Goal: Transaction & Acquisition: Purchase product/service

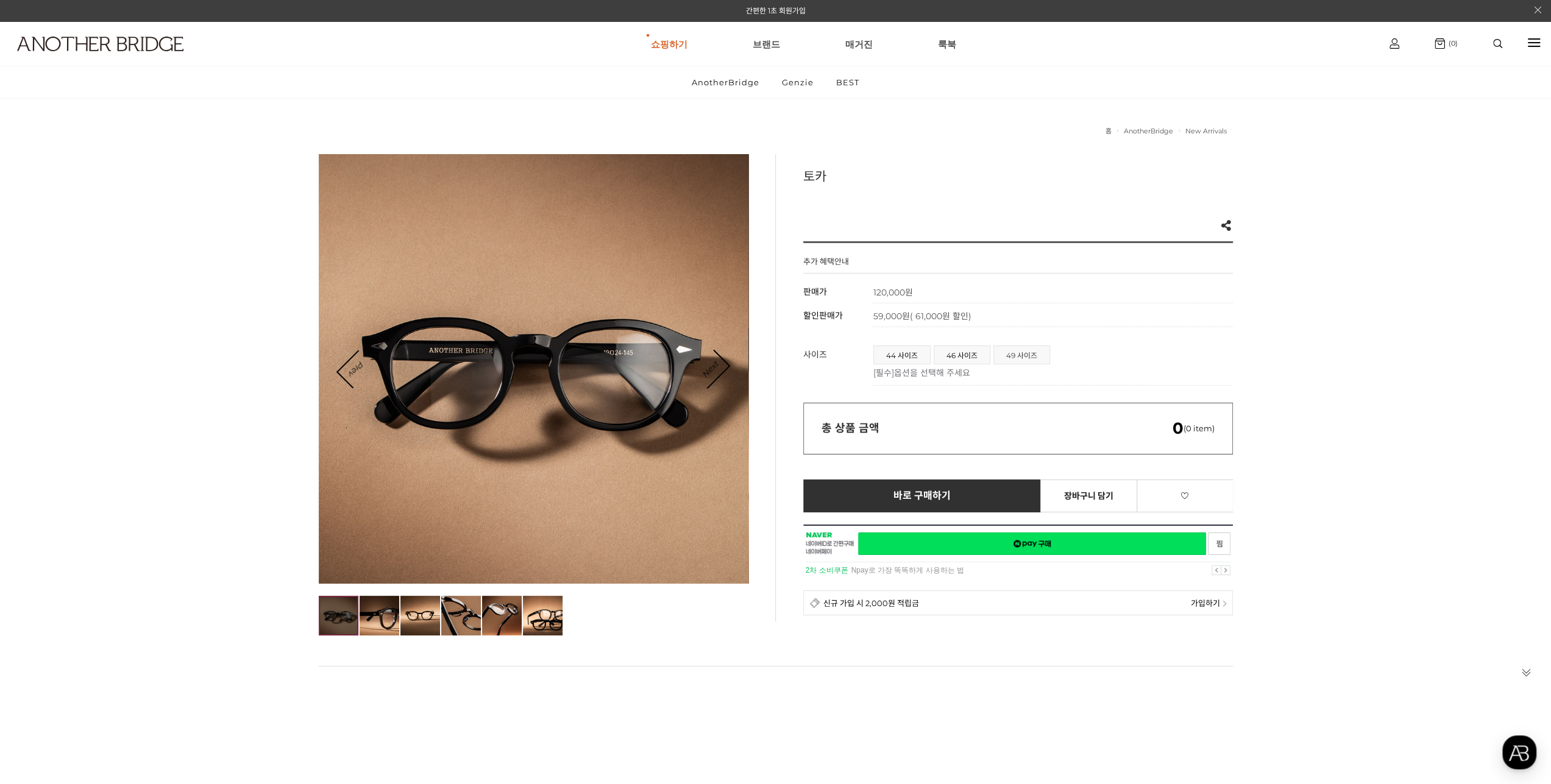
click at [1020, 359] on span "49 사이즈" at bounding box center [1022, 355] width 55 height 17
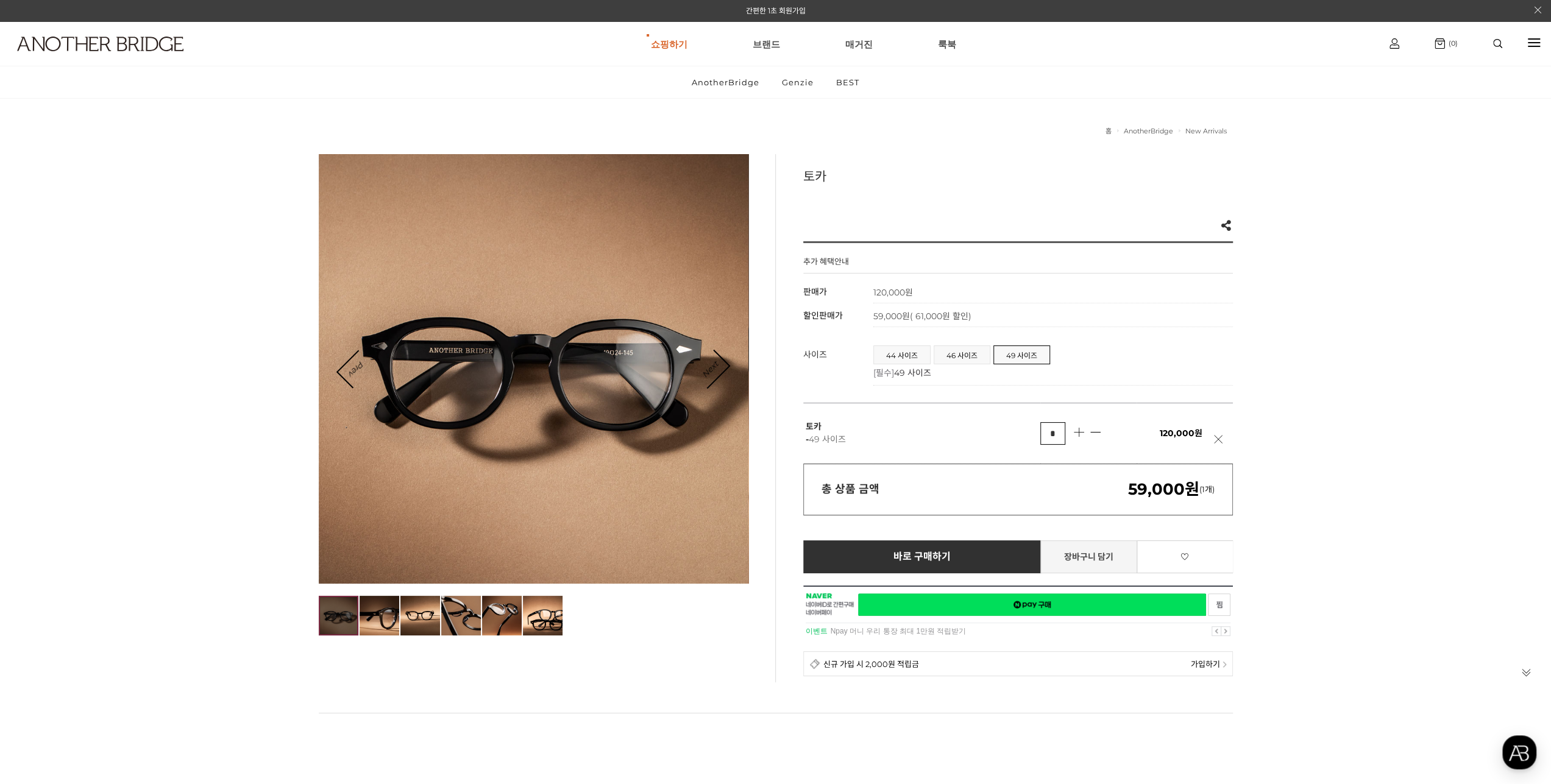
click at [1088, 556] on link "장바구니 담기" at bounding box center [1088, 556] width 97 height 33
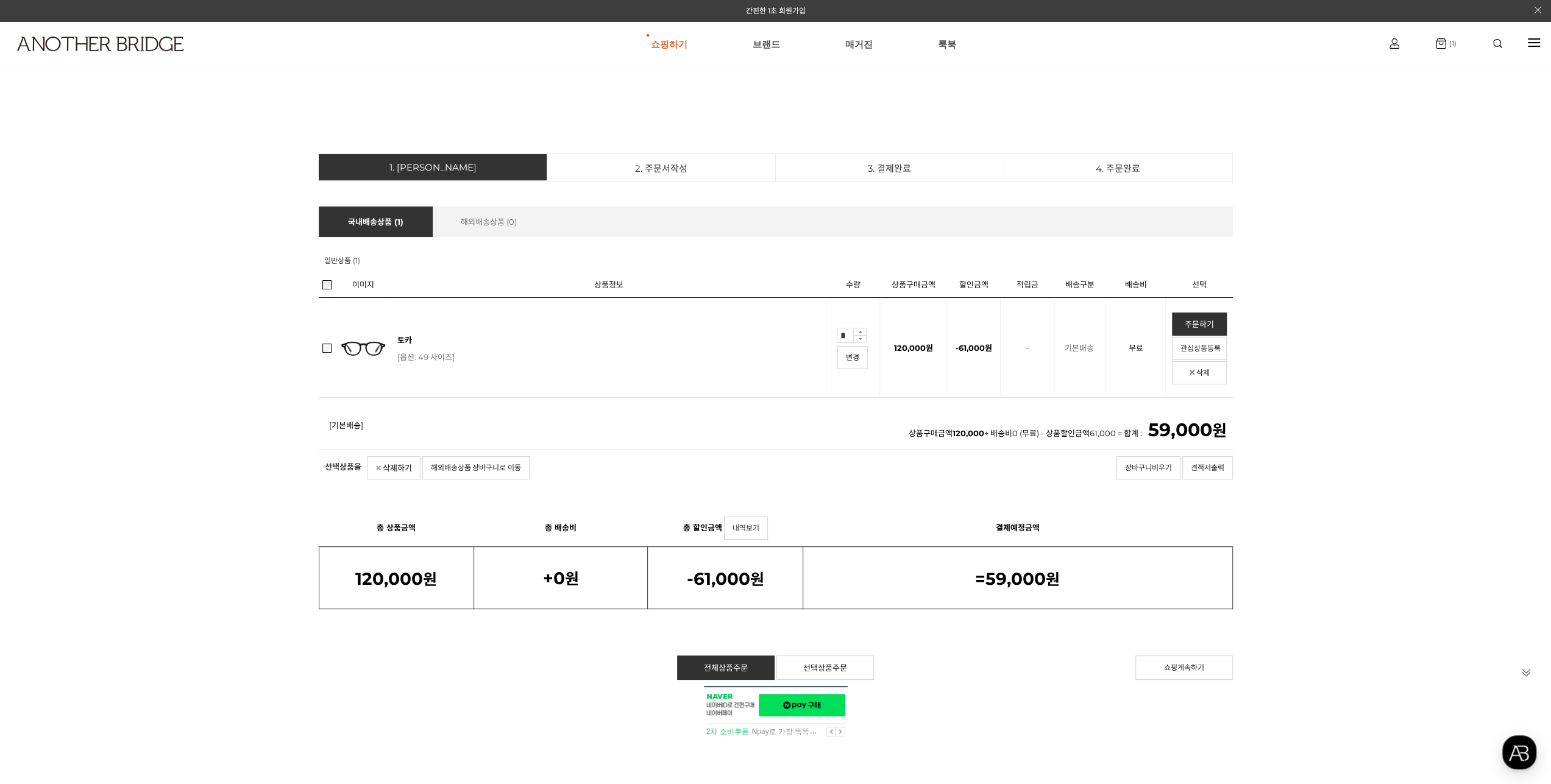
click at [812, 706] on div at bounding box center [776, 713] width 914 height 54
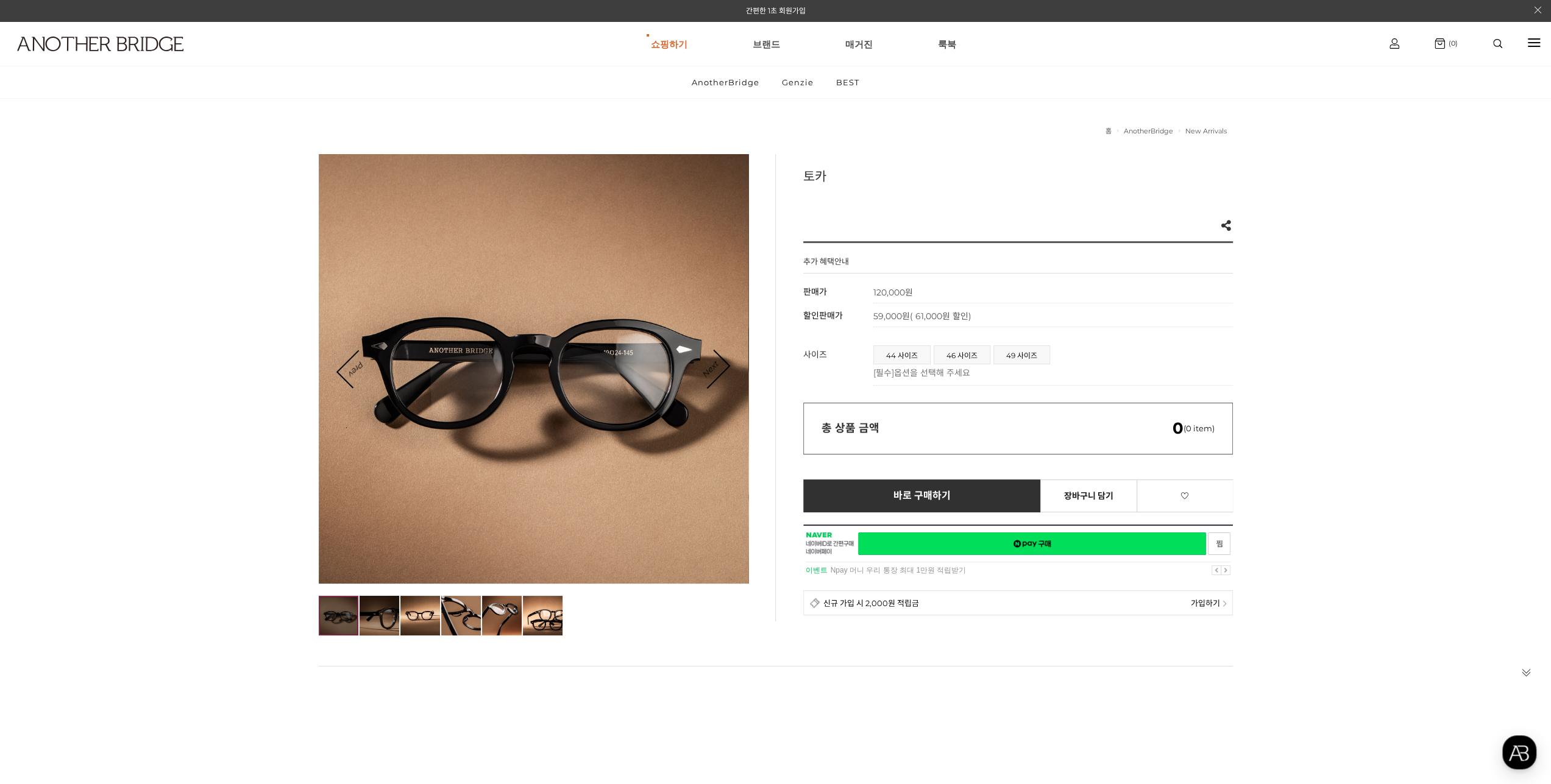
click at [383, 628] on img at bounding box center [379, 616] width 40 height 40
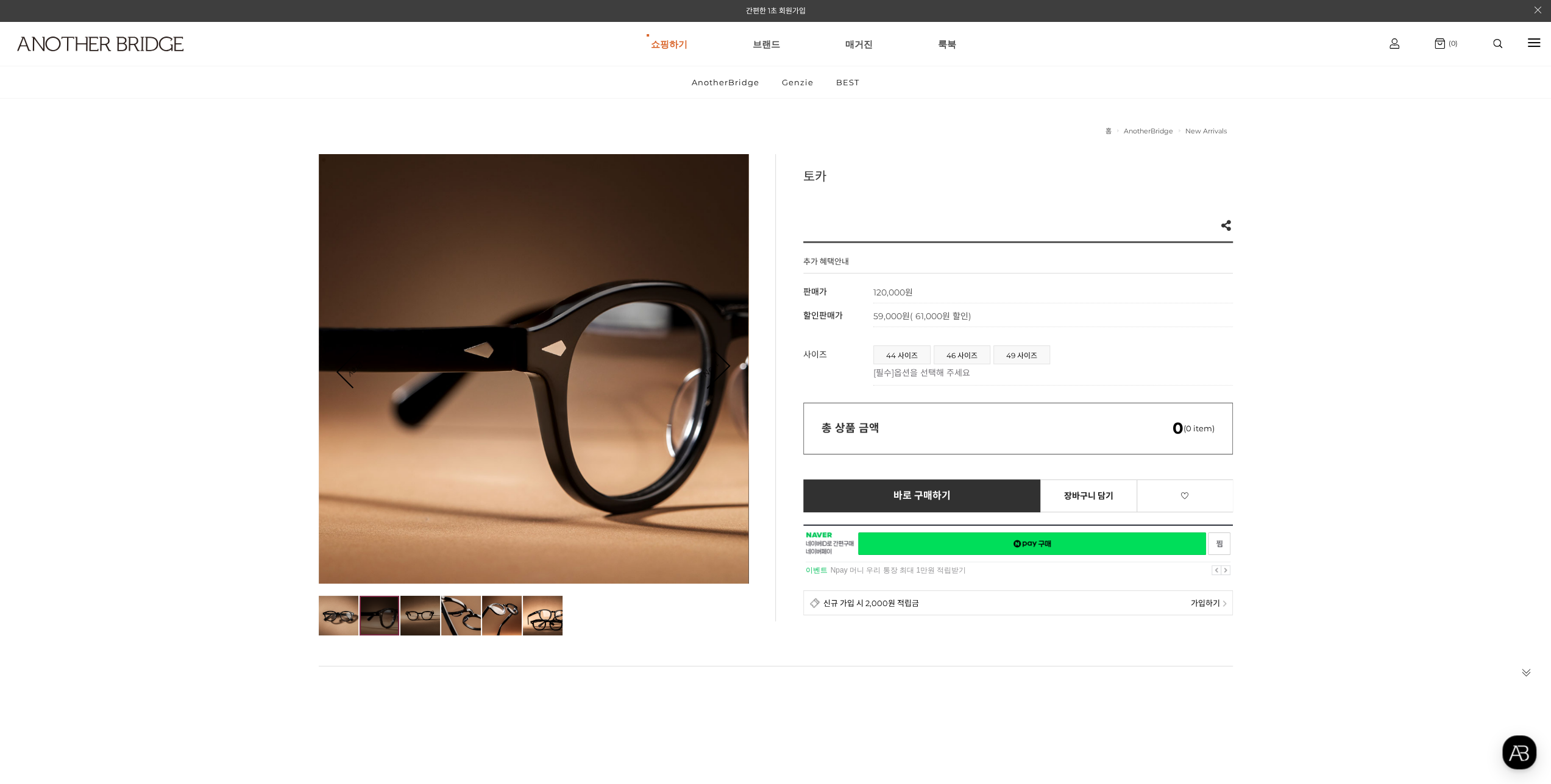
click at [423, 615] on img at bounding box center [420, 616] width 40 height 40
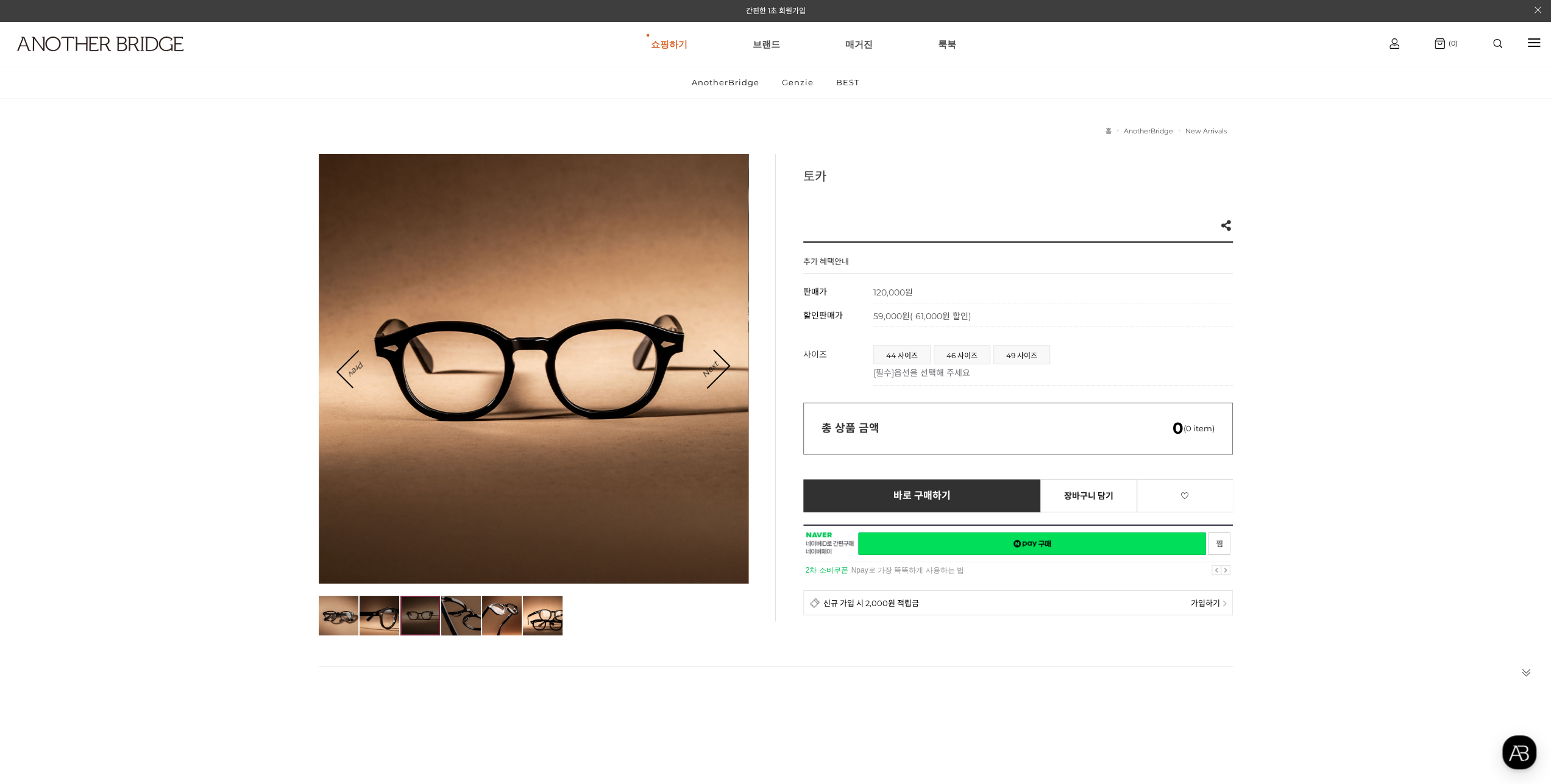
click at [464, 612] on img at bounding box center [461, 616] width 40 height 40
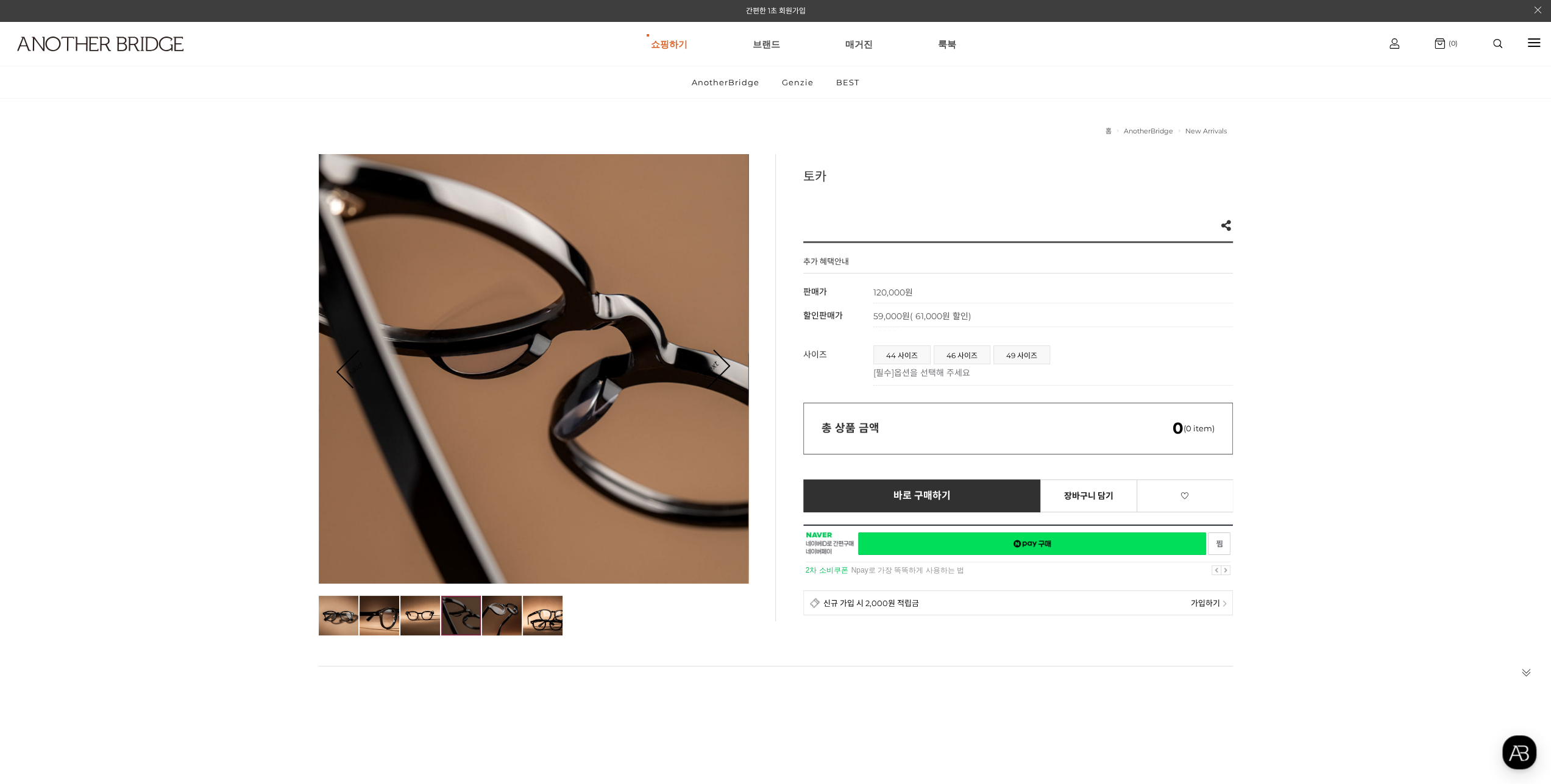
click at [485, 611] on img at bounding box center [502, 616] width 40 height 40
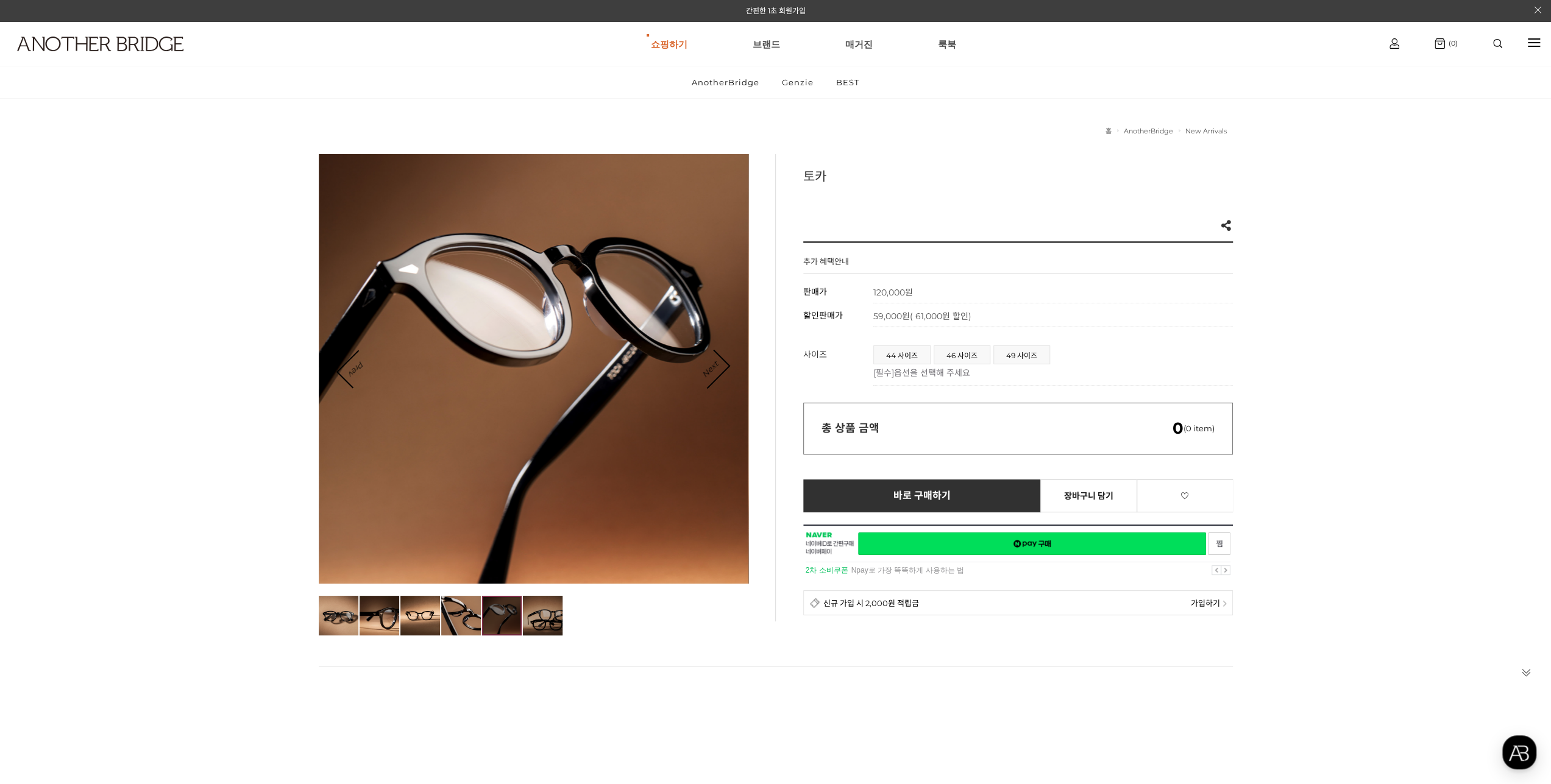
click at [551, 616] on img at bounding box center [542, 616] width 40 height 40
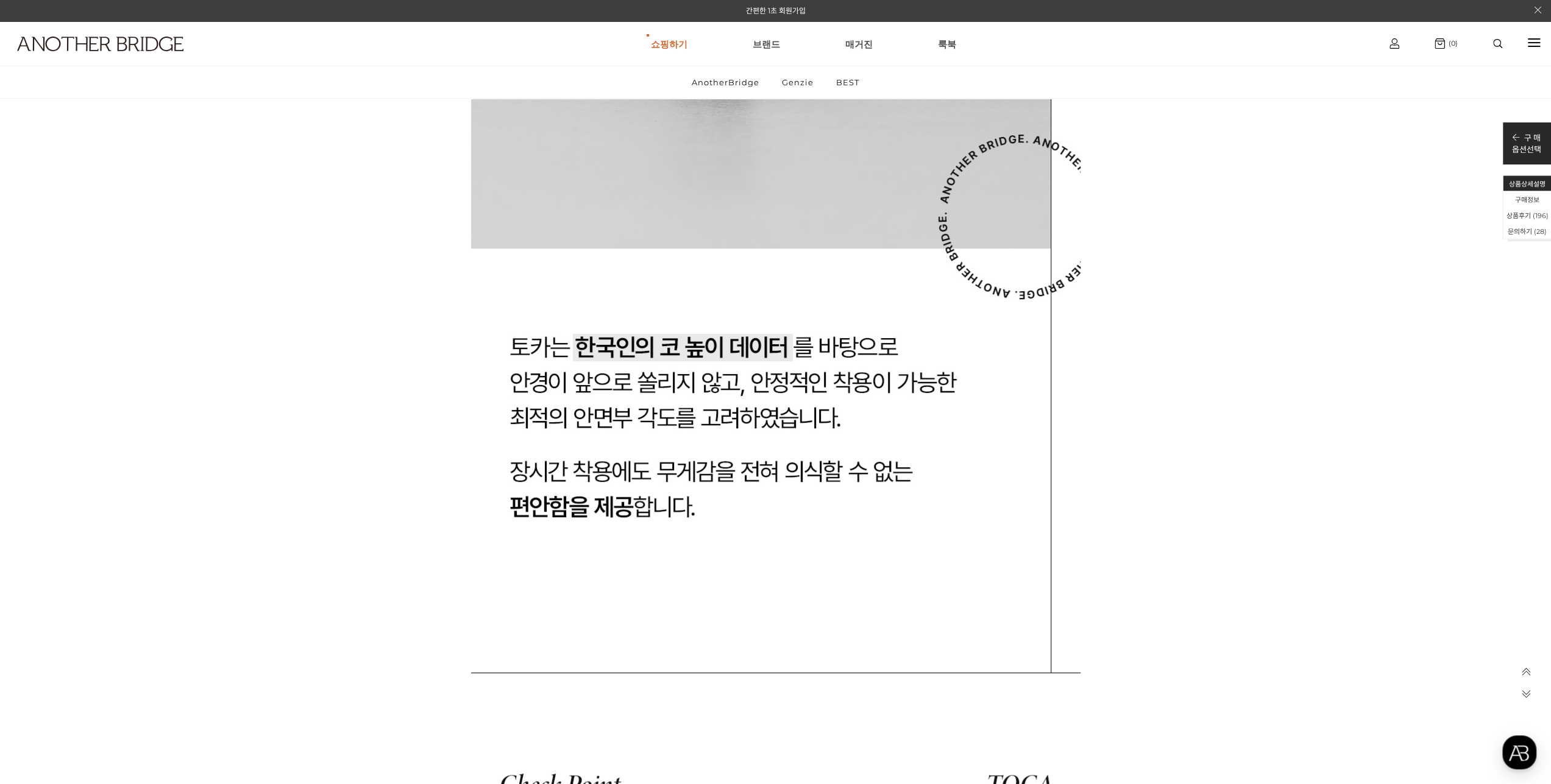
scroll to position [37463, 0]
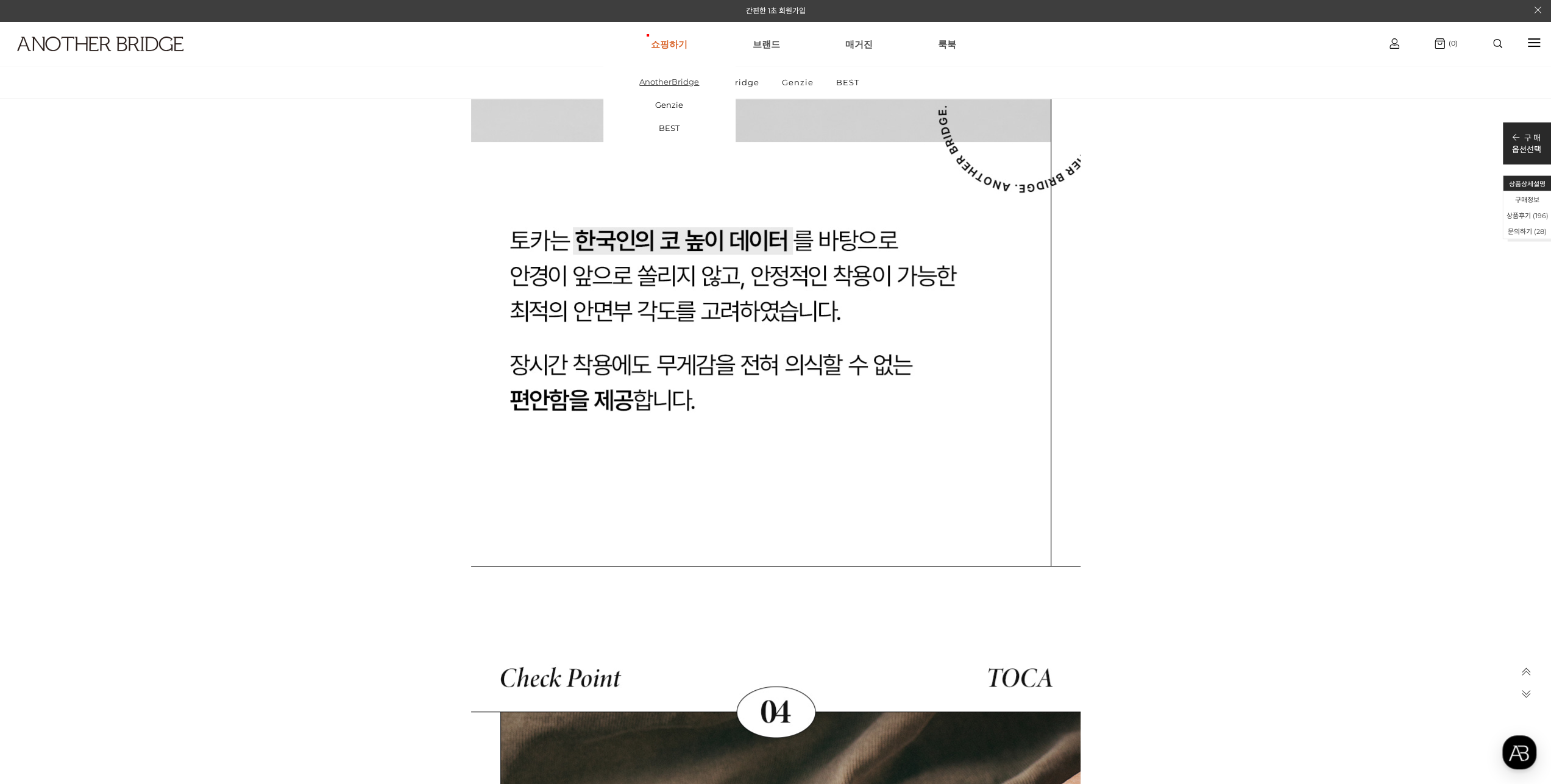
click at [665, 81] on link "AnotherBridge" at bounding box center [669, 82] width 131 height 23
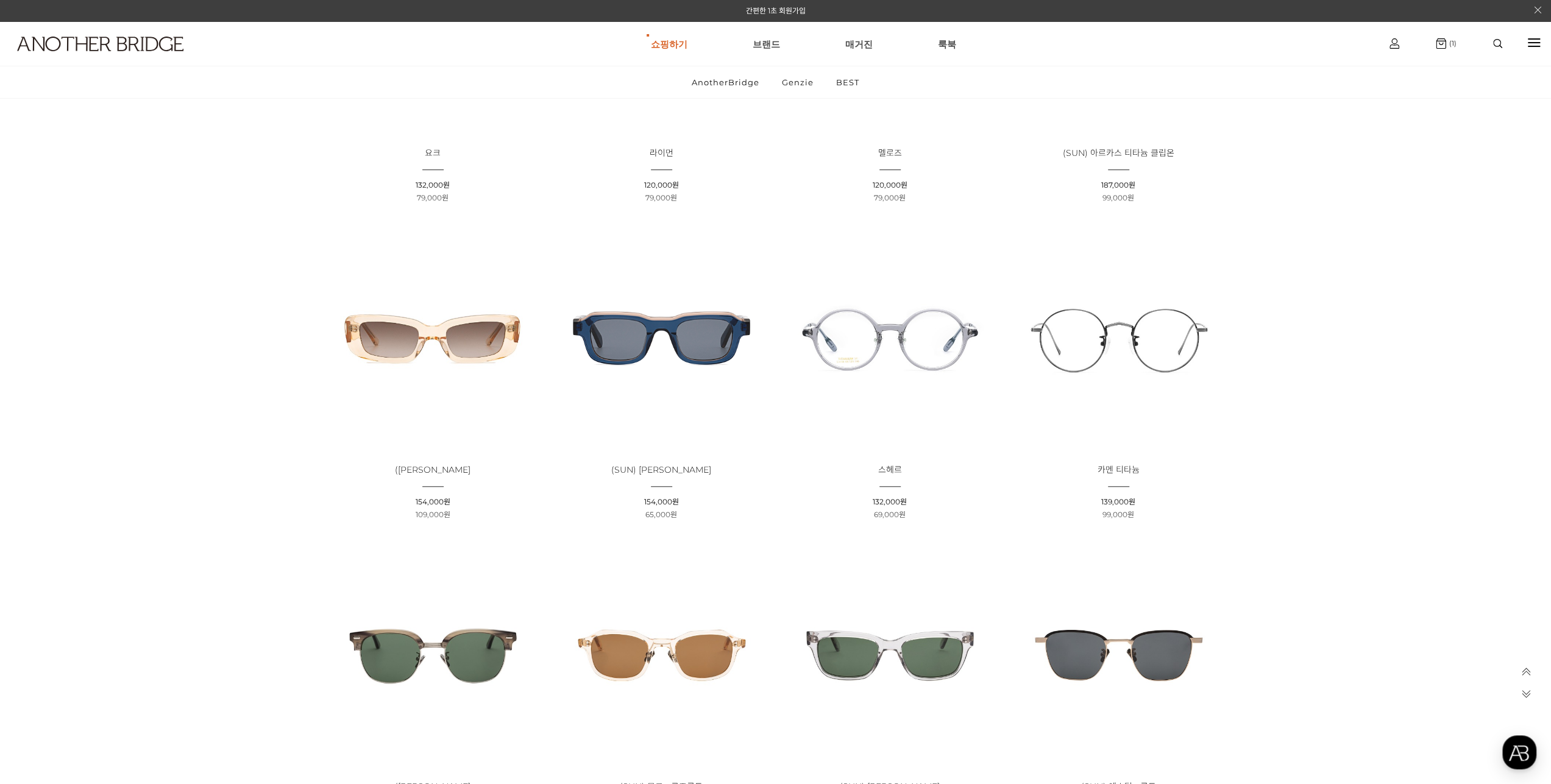
scroll to position [853, 0]
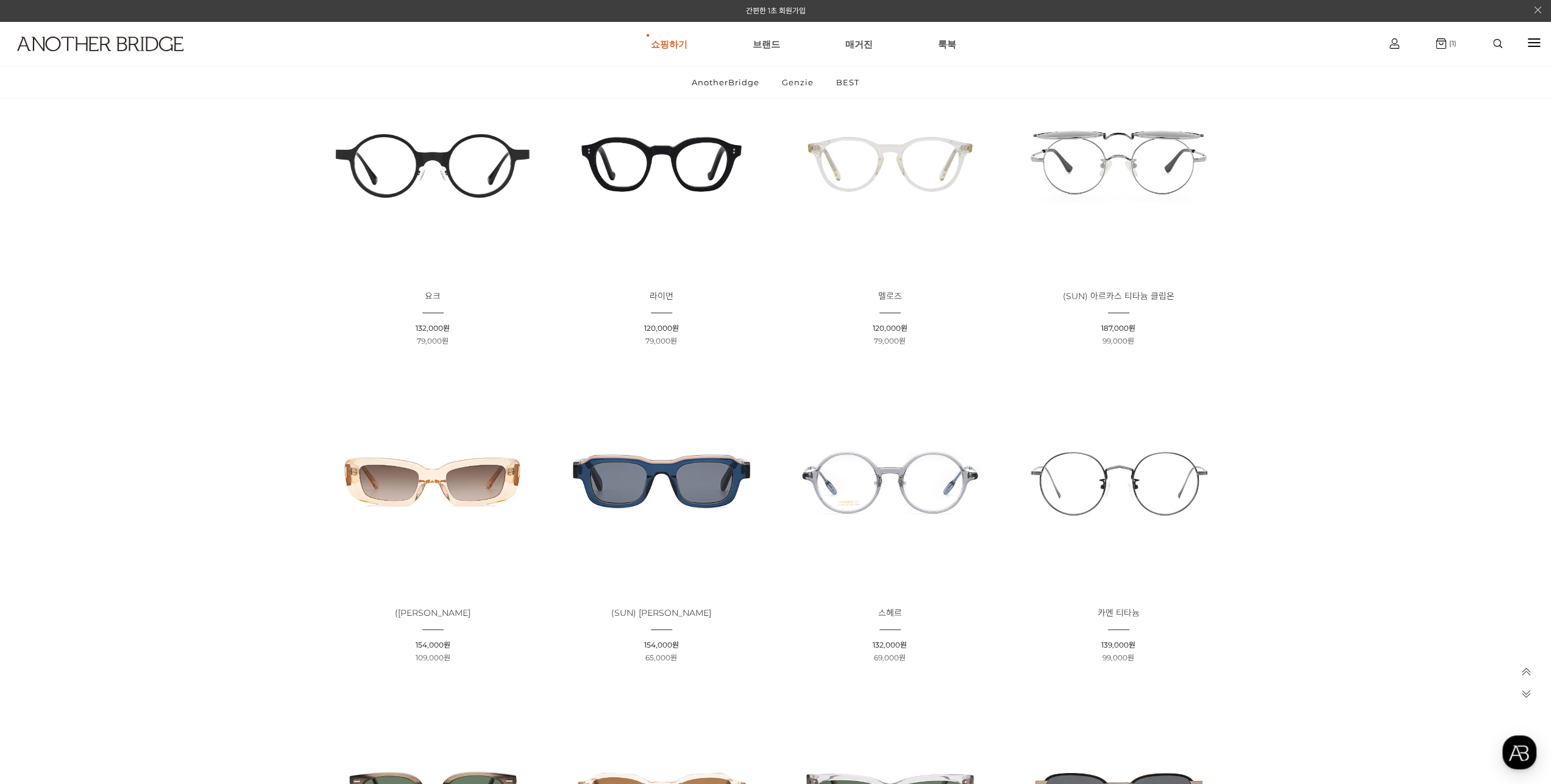
click at [688, 150] on img at bounding box center [661, 164] width 220 height 220
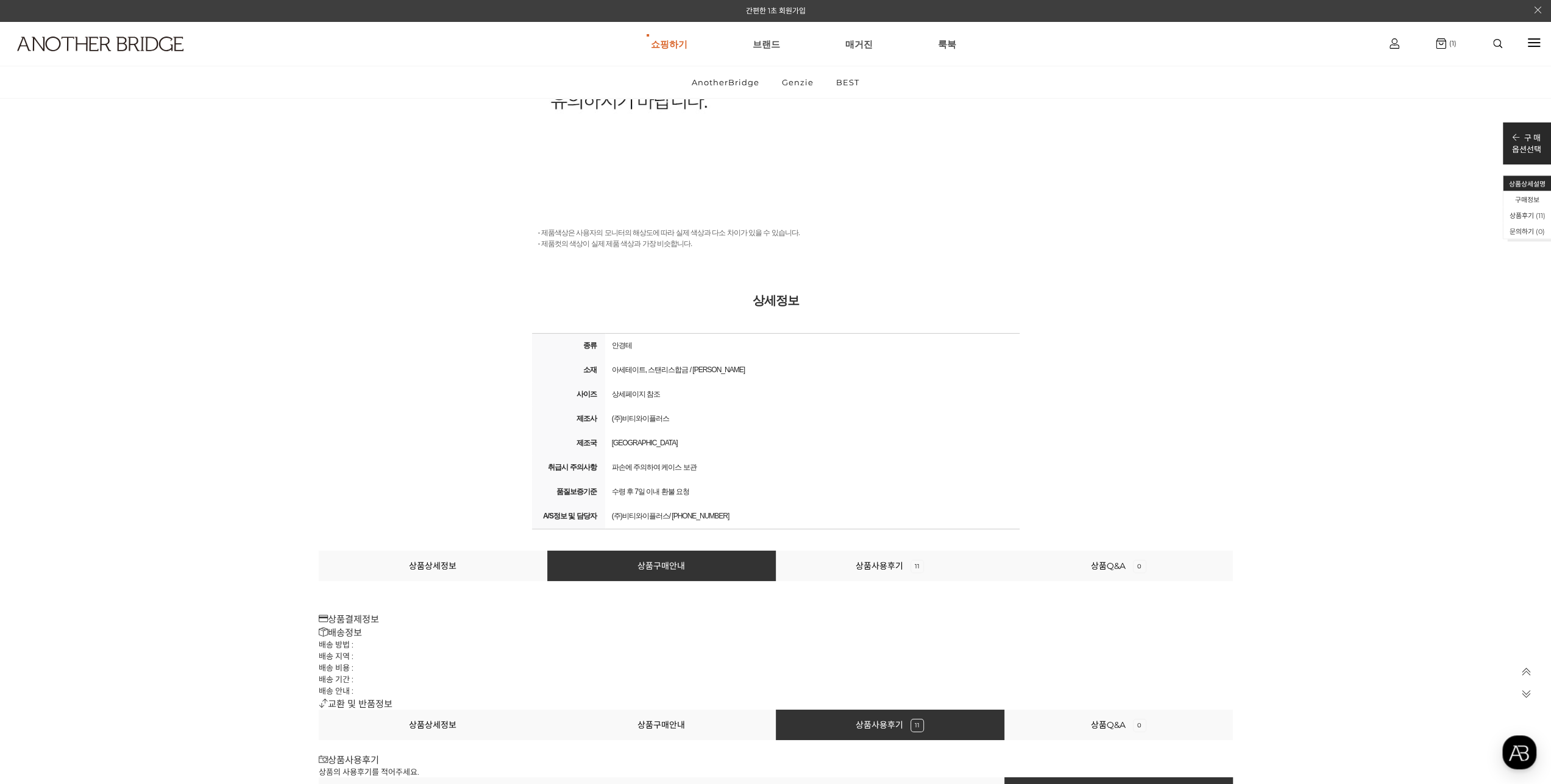
scroll to position [8467, 0]
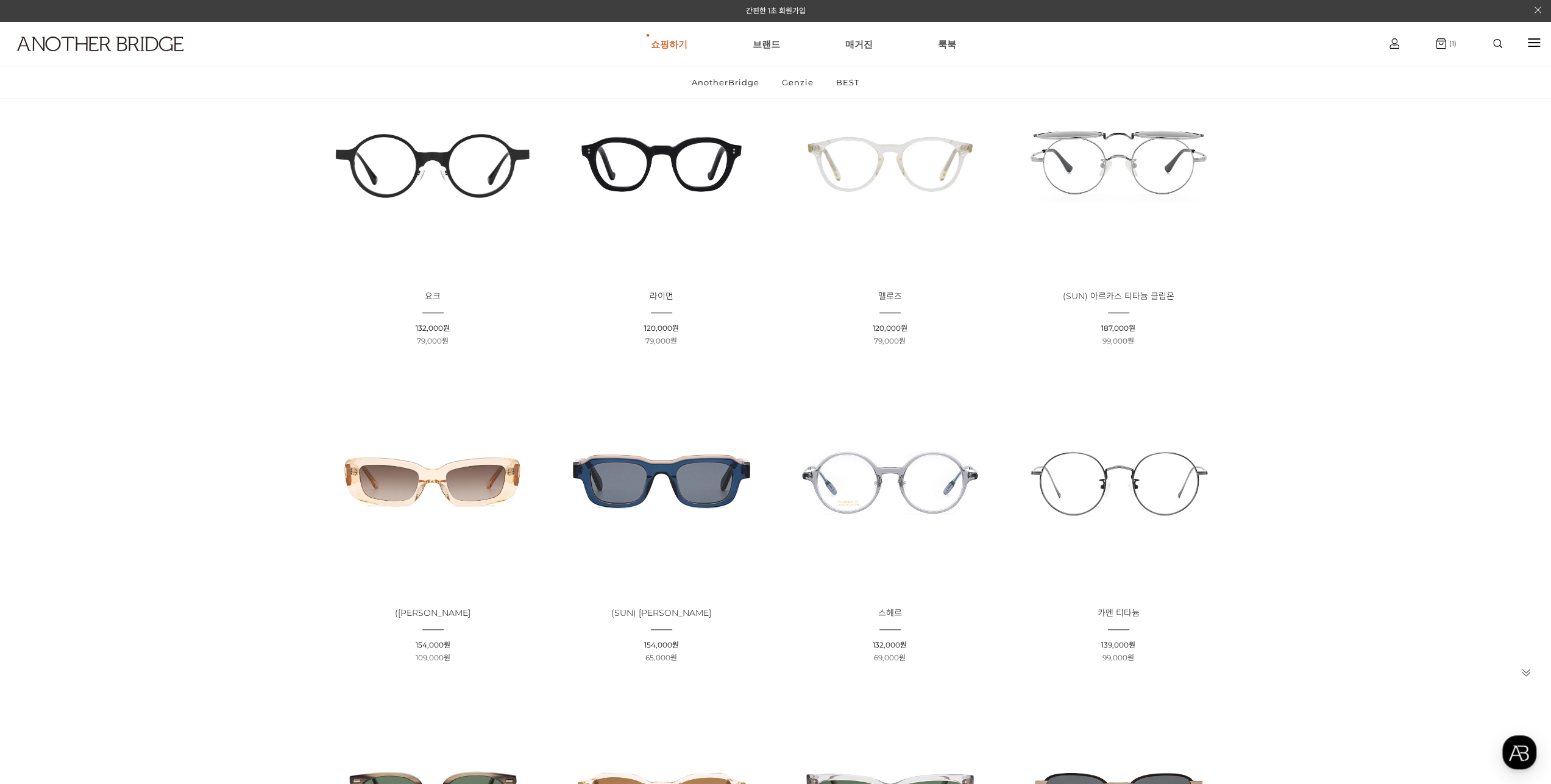
click at [703, 157] on img at bounding box center [661, 164] width 220 height 220
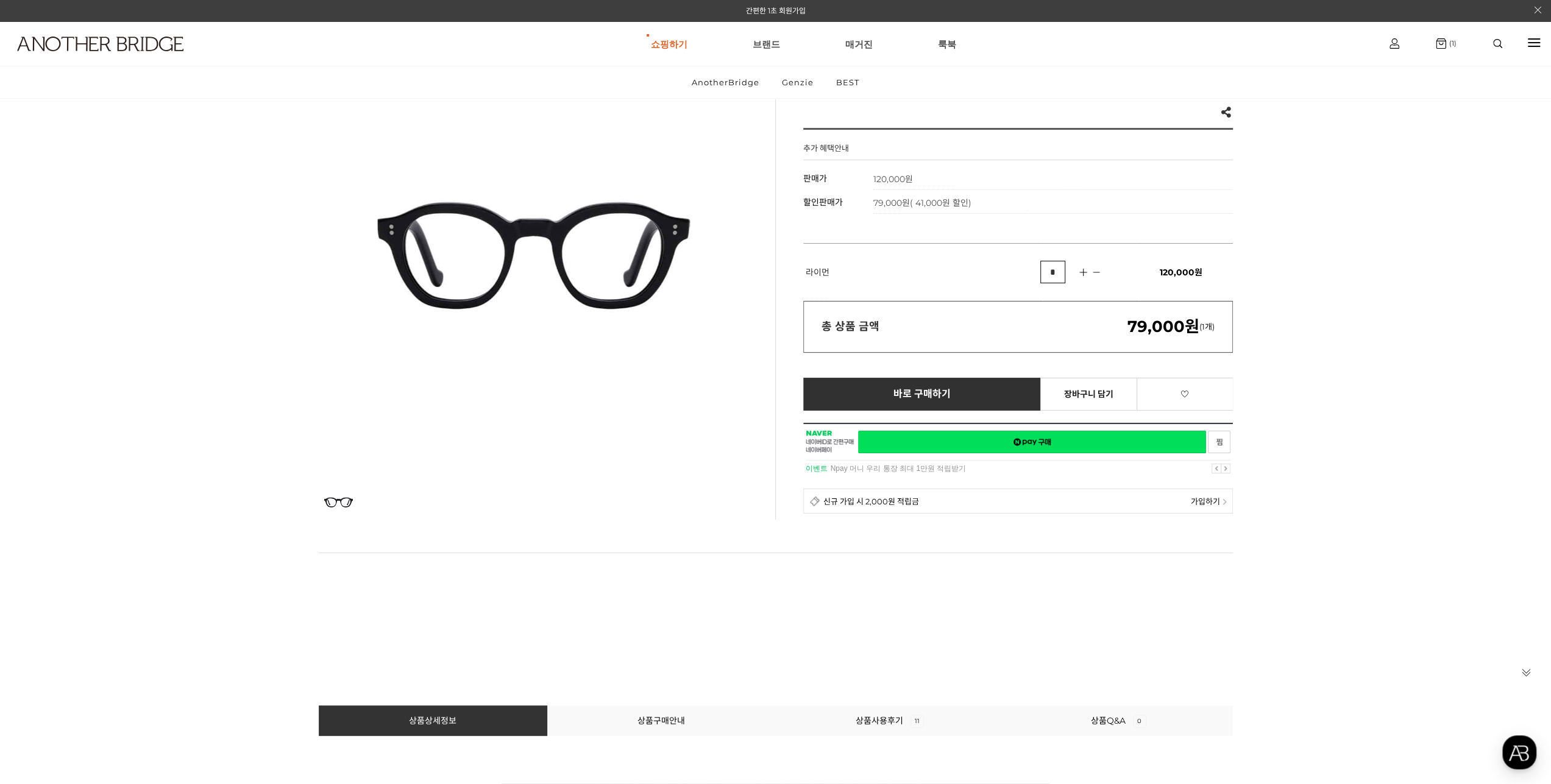
scroll to position [122, 0]
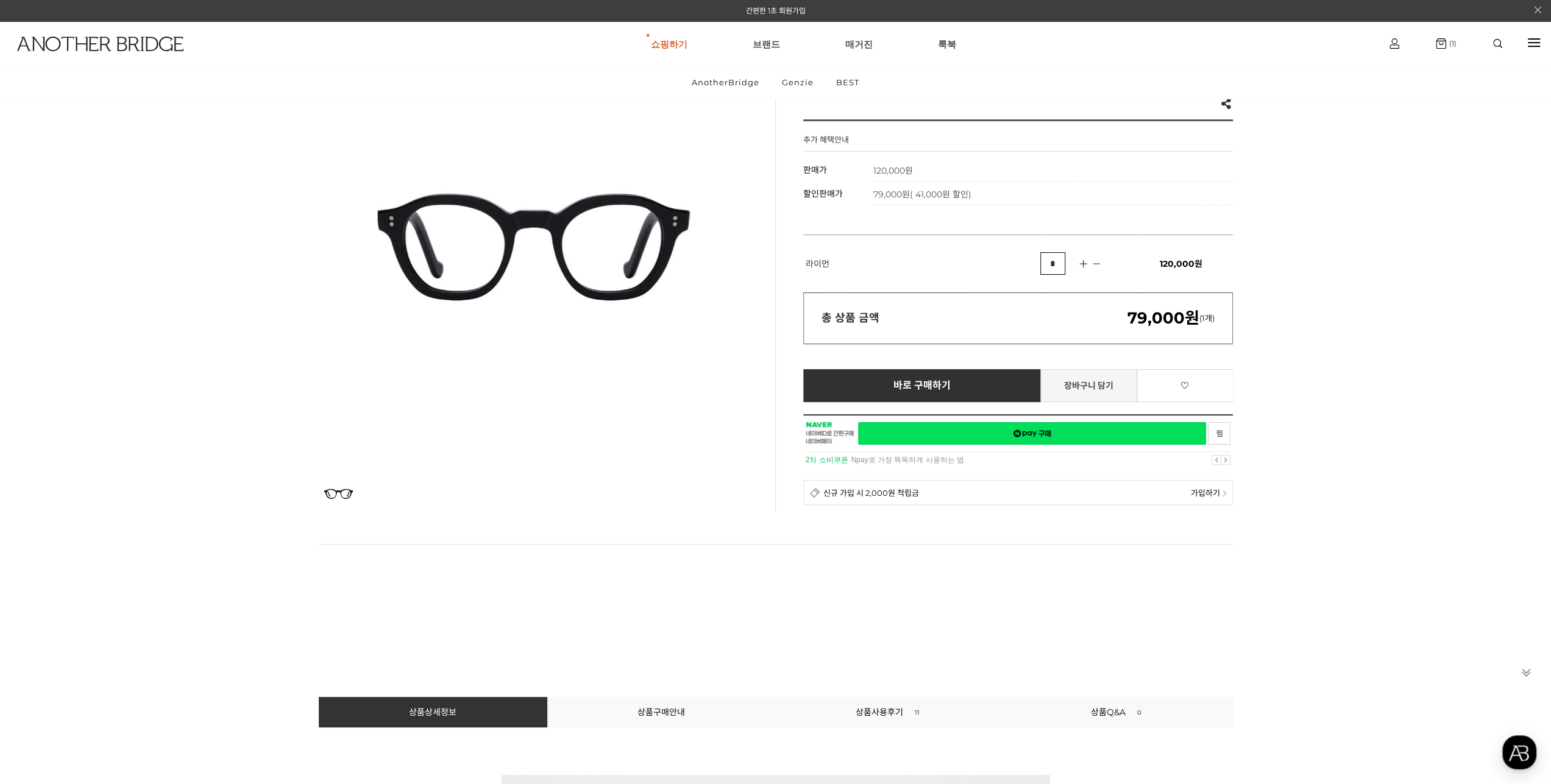
click at [1101, 385] on link "장바구니 담기" at bounding box center [1088, 385] width 97 height 33
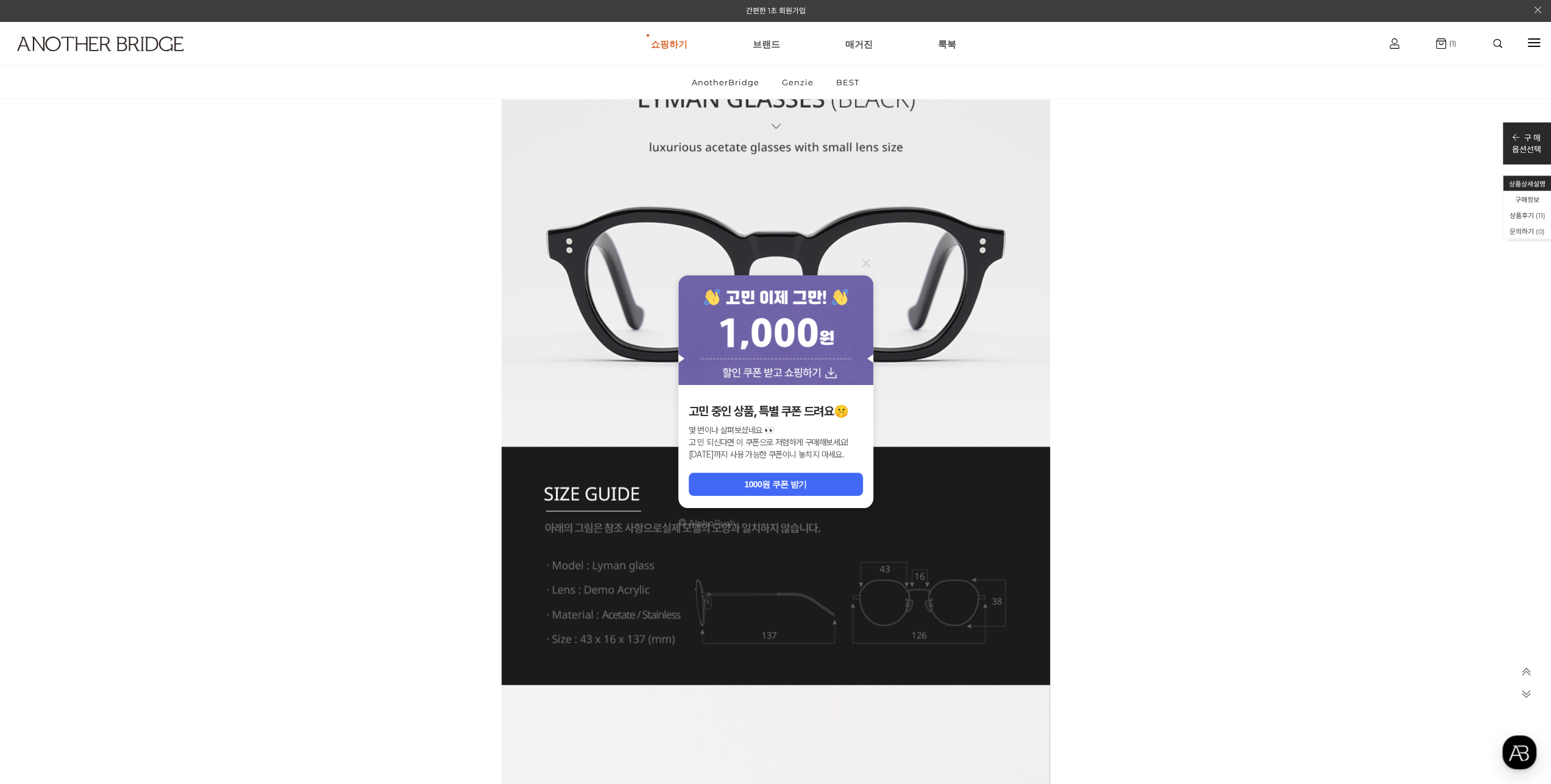
scroll to position [1827, 0]
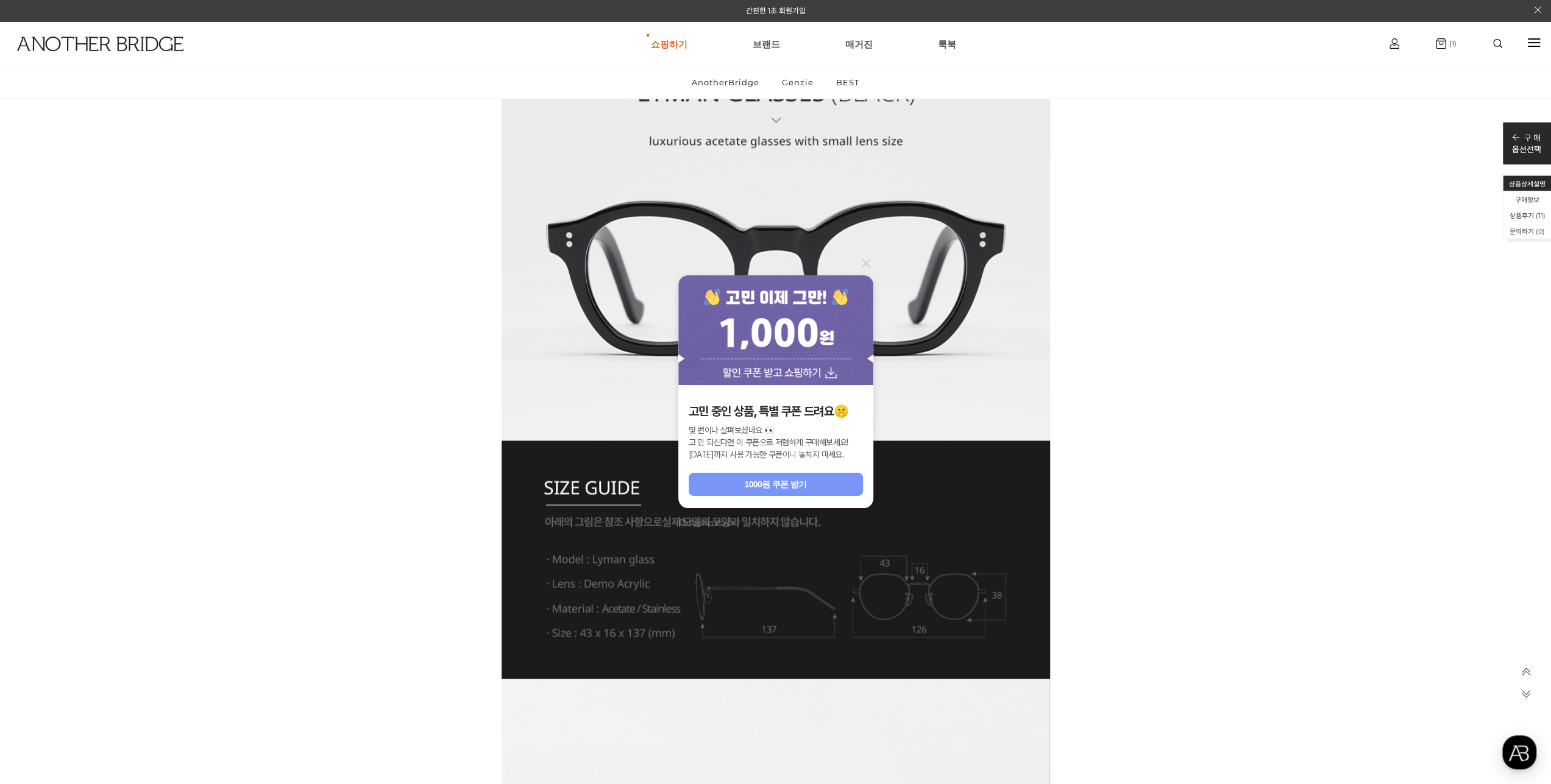
click at [794, 483] on div "1000원 쿠폰 받기" at bounding box center [776, 484] width 62 height 12
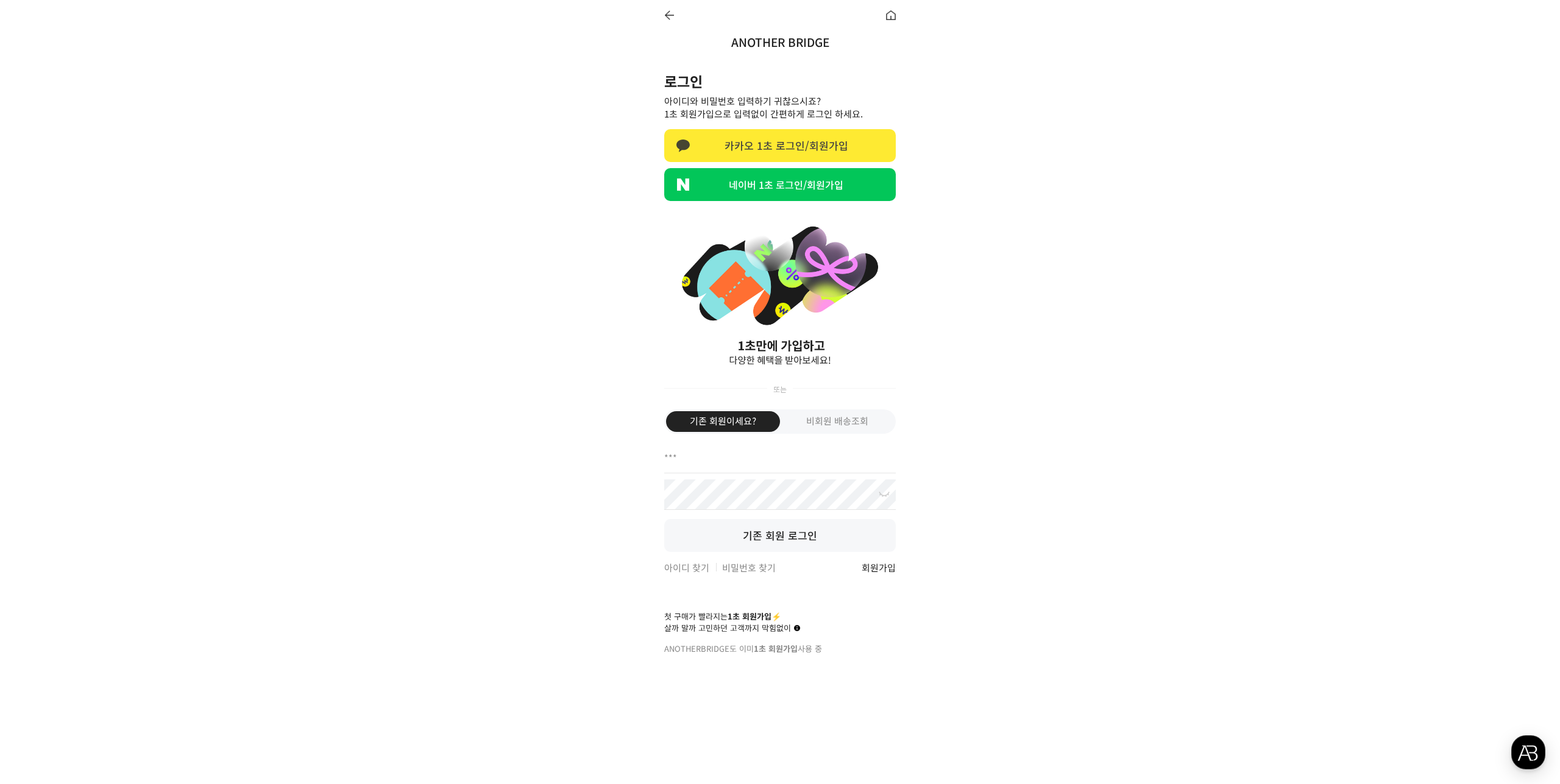
click at [826, 150] on link "카카오 1초 로그인/회원가입" at bounding box center [780, 145] width 232 height 33
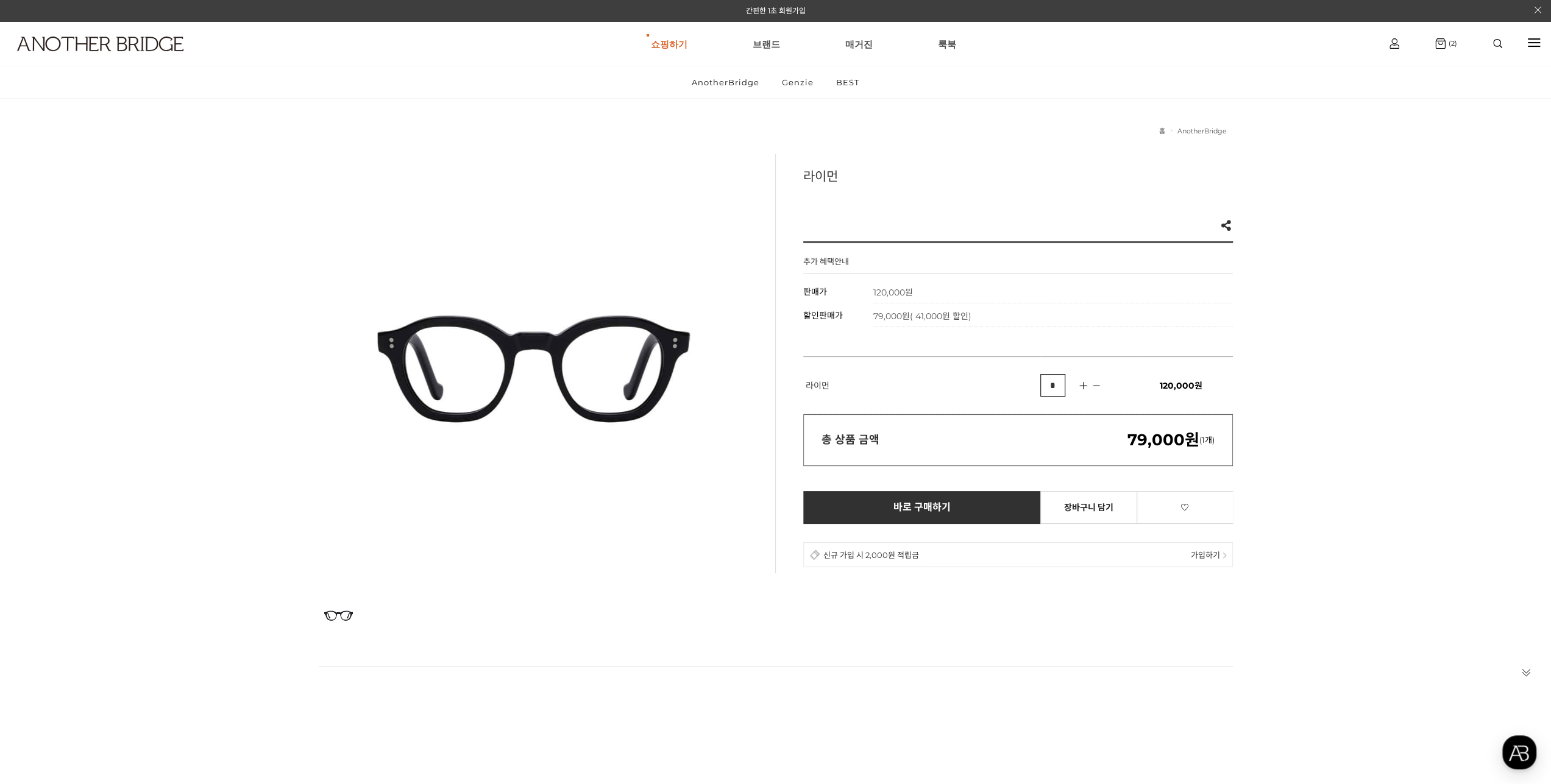
click at [1210, 555] on span "가입하기" at bounding box center [1205, 555] width 29 height 12
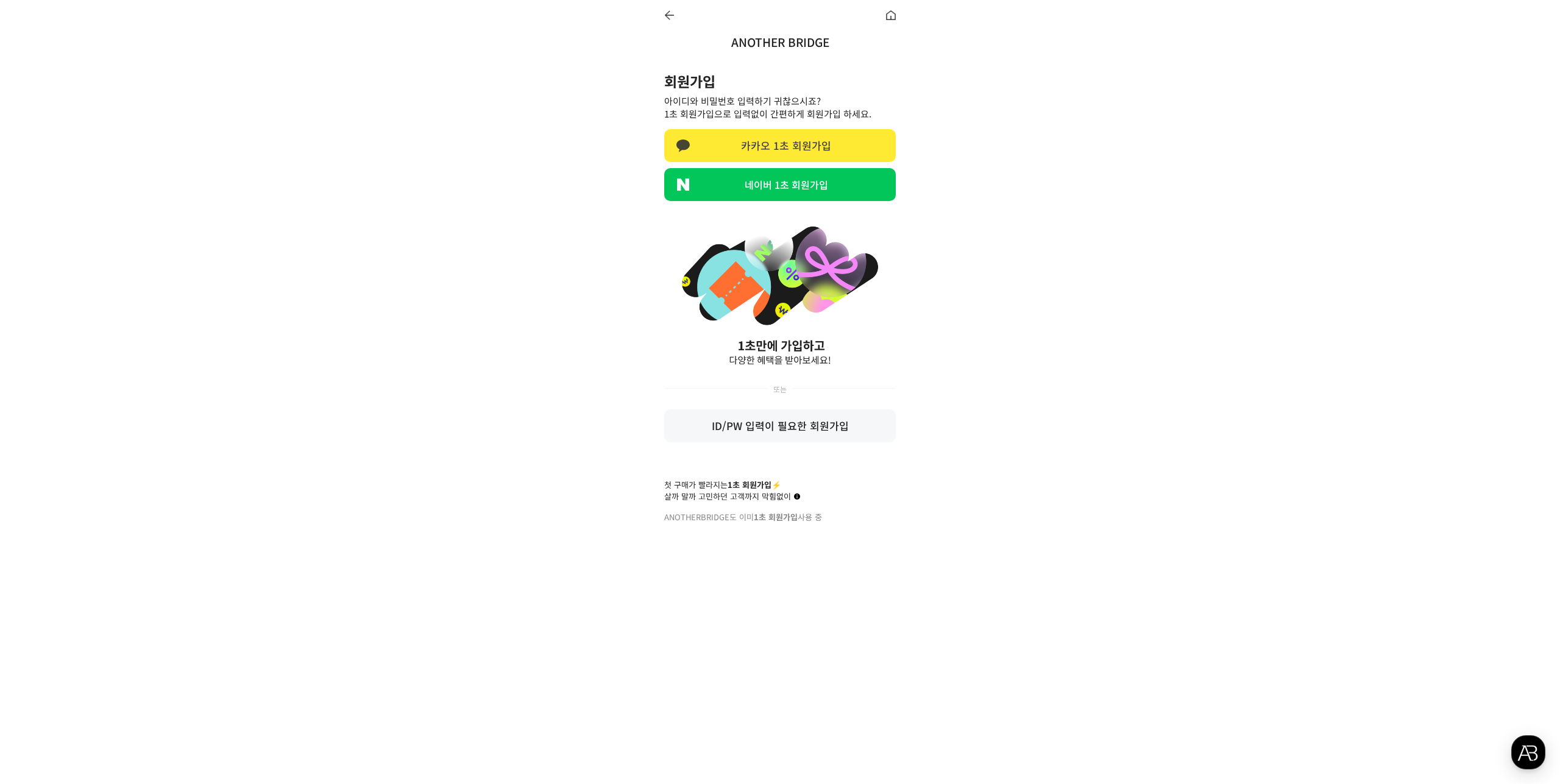
click at [778, 138] on link "카카오 1초 회원가입" at bounding box center [780, 145] width 232 height 33
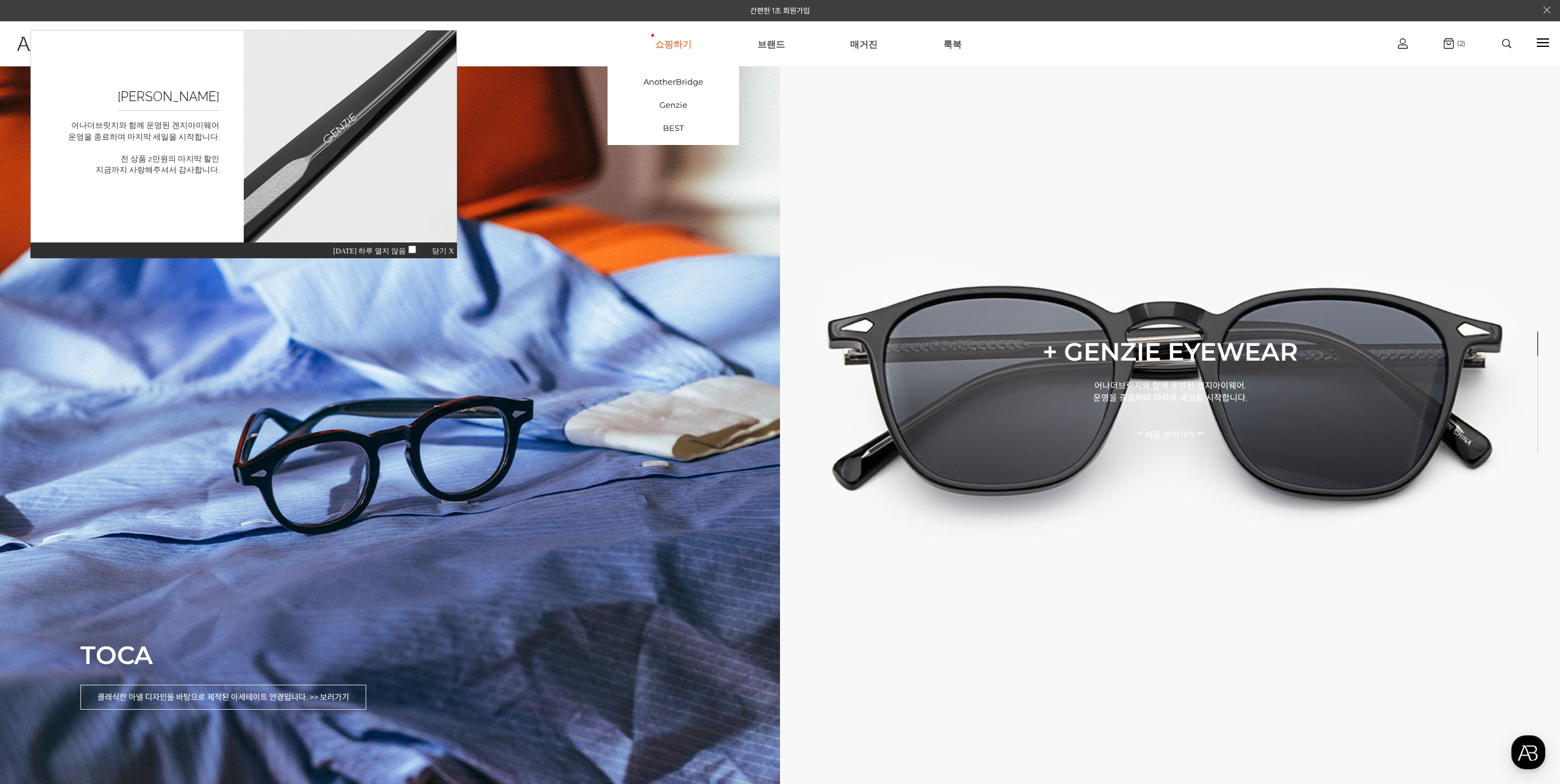
click at [683, 49] on link "쇼핑하기" at bounding box center [673, 44] width 36 height 44
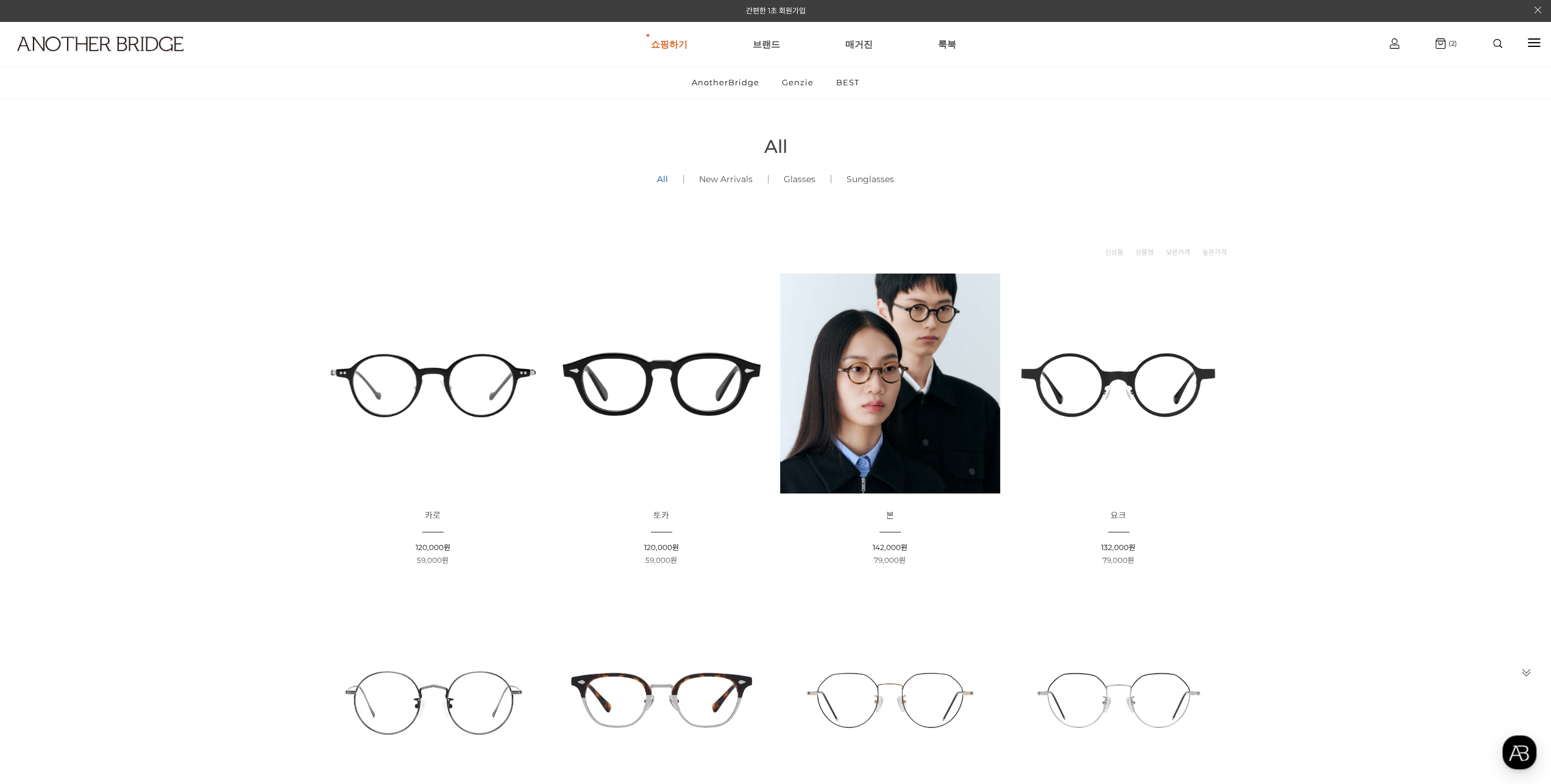
click at [683, 380] on img at bounding box center [661, 383] width 220 height 220
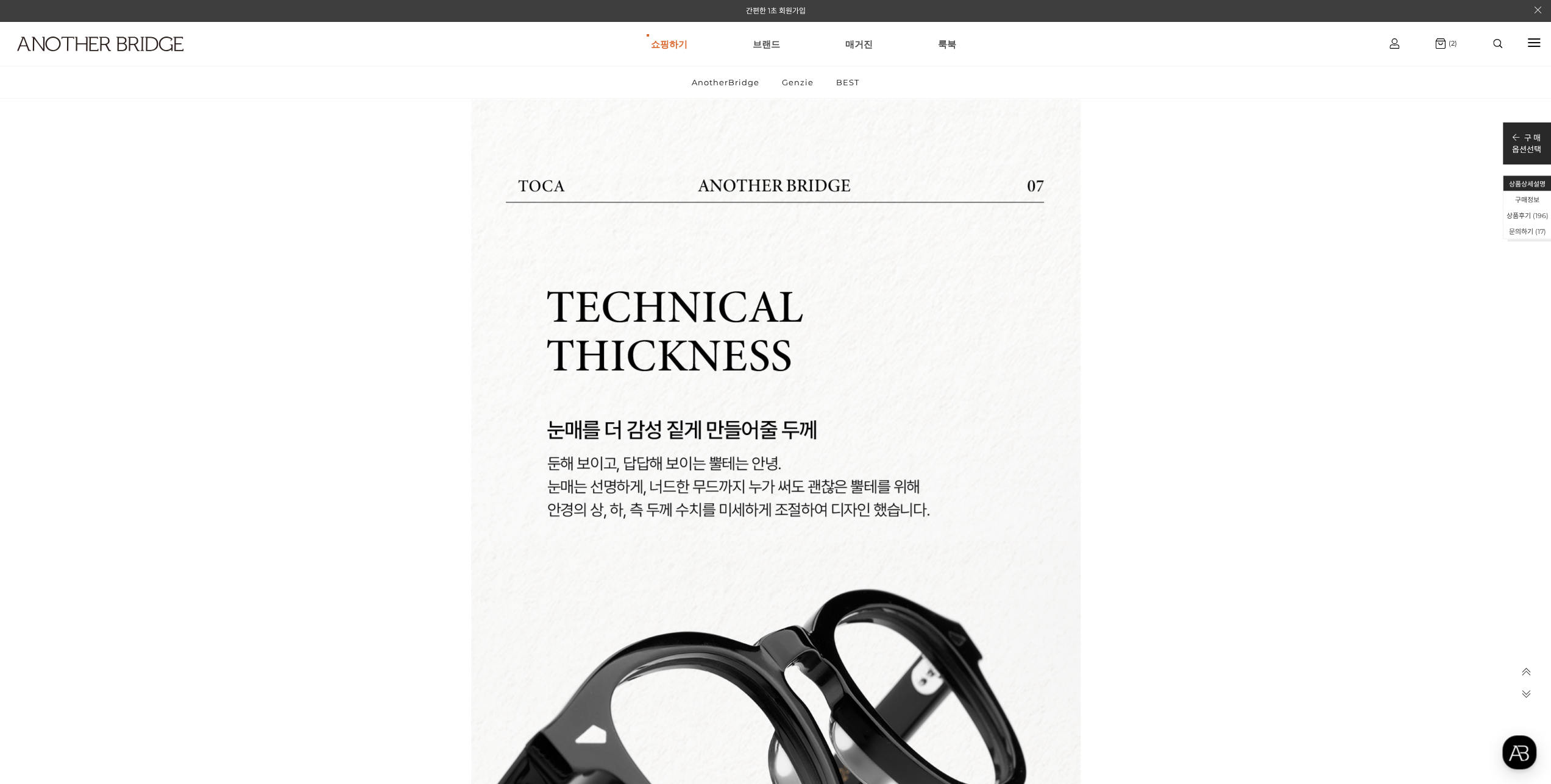
scroll to position [14254, 0]
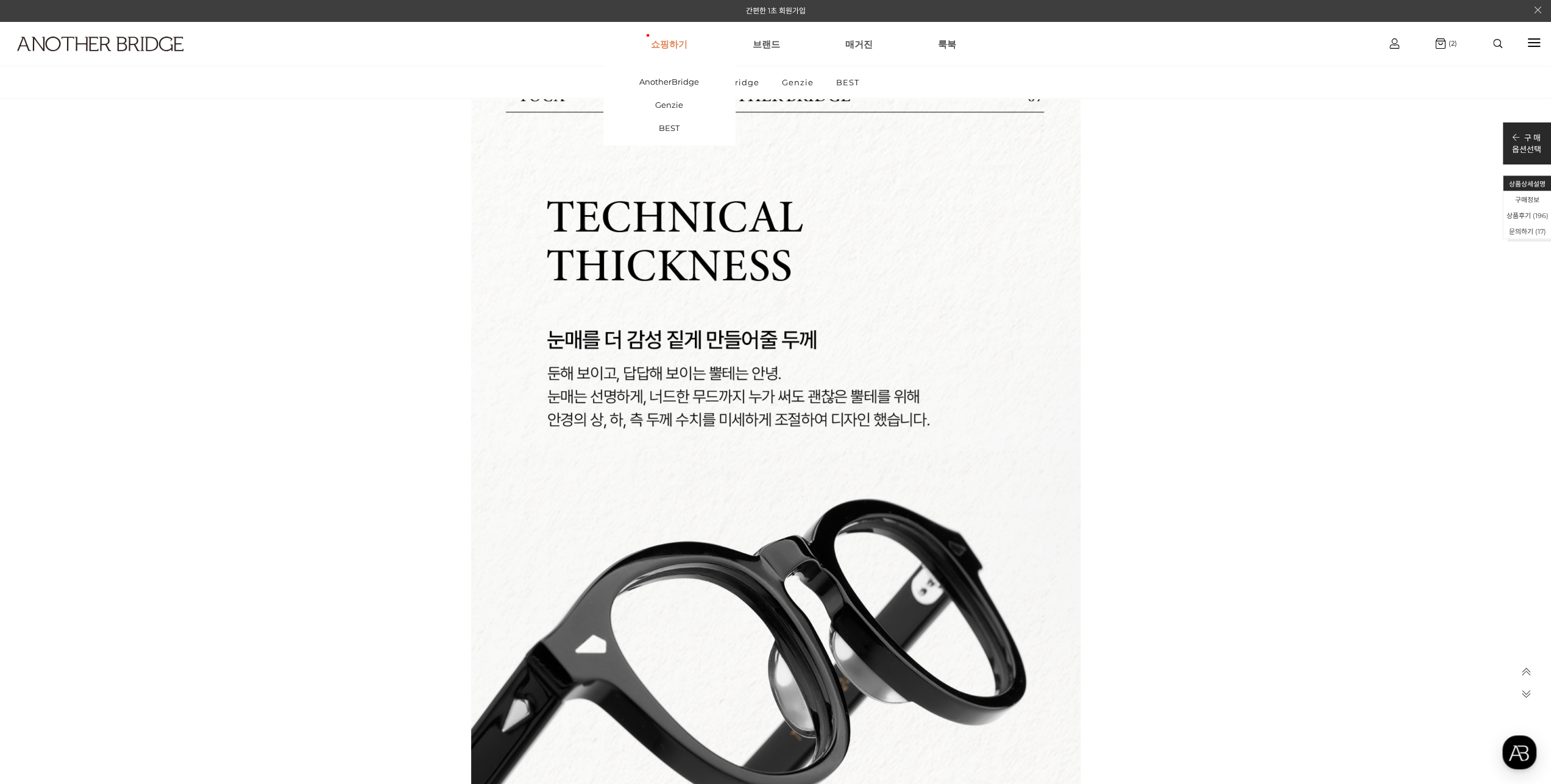
click at [674, 40] on link "쇼핑하기" at bounding box center [669, 44] width 36 height 44
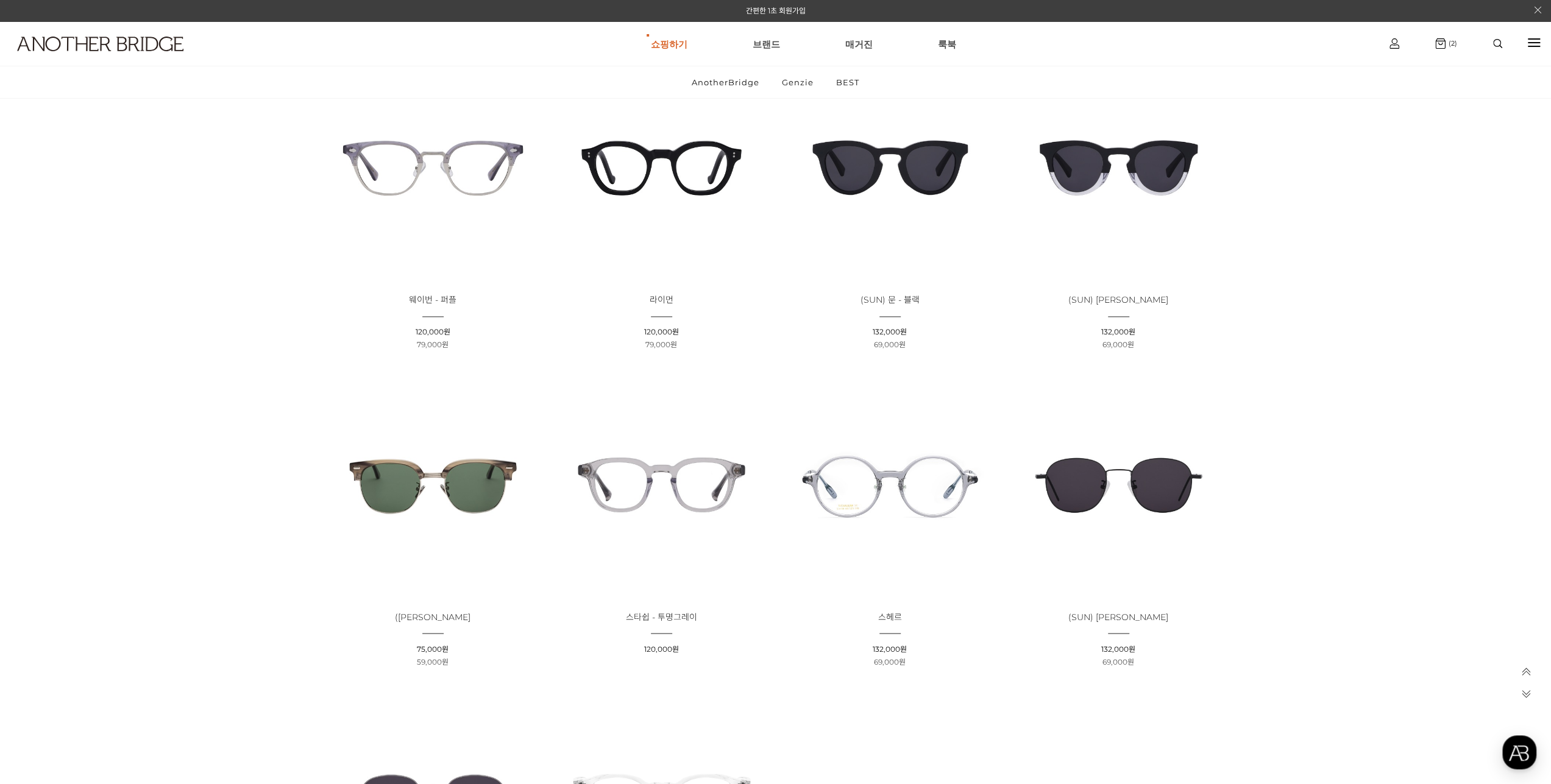
scroll to position [1767, 0]
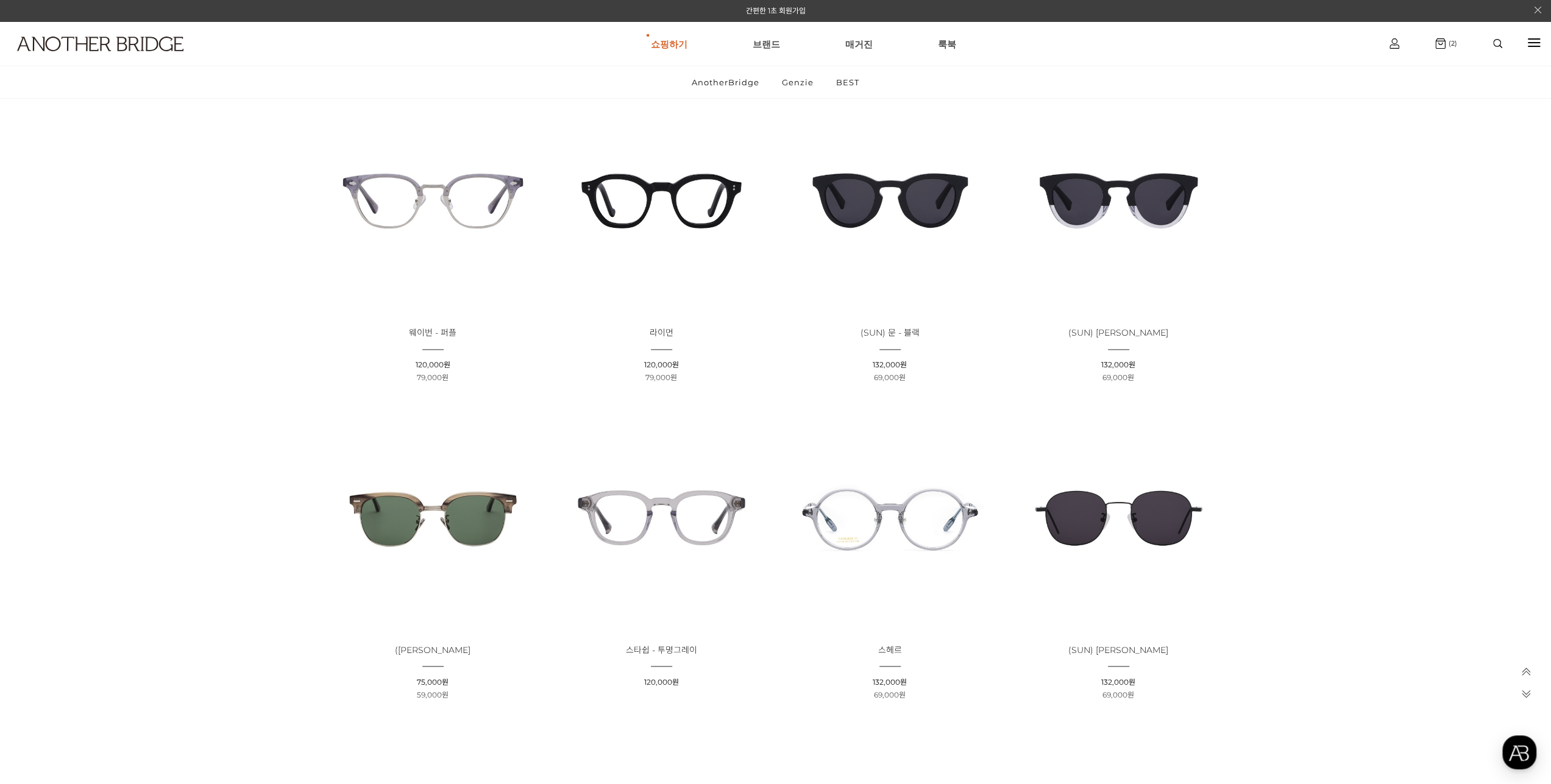
click at [688, 192] on img at bounding box center [661, 200] width 220 height 220
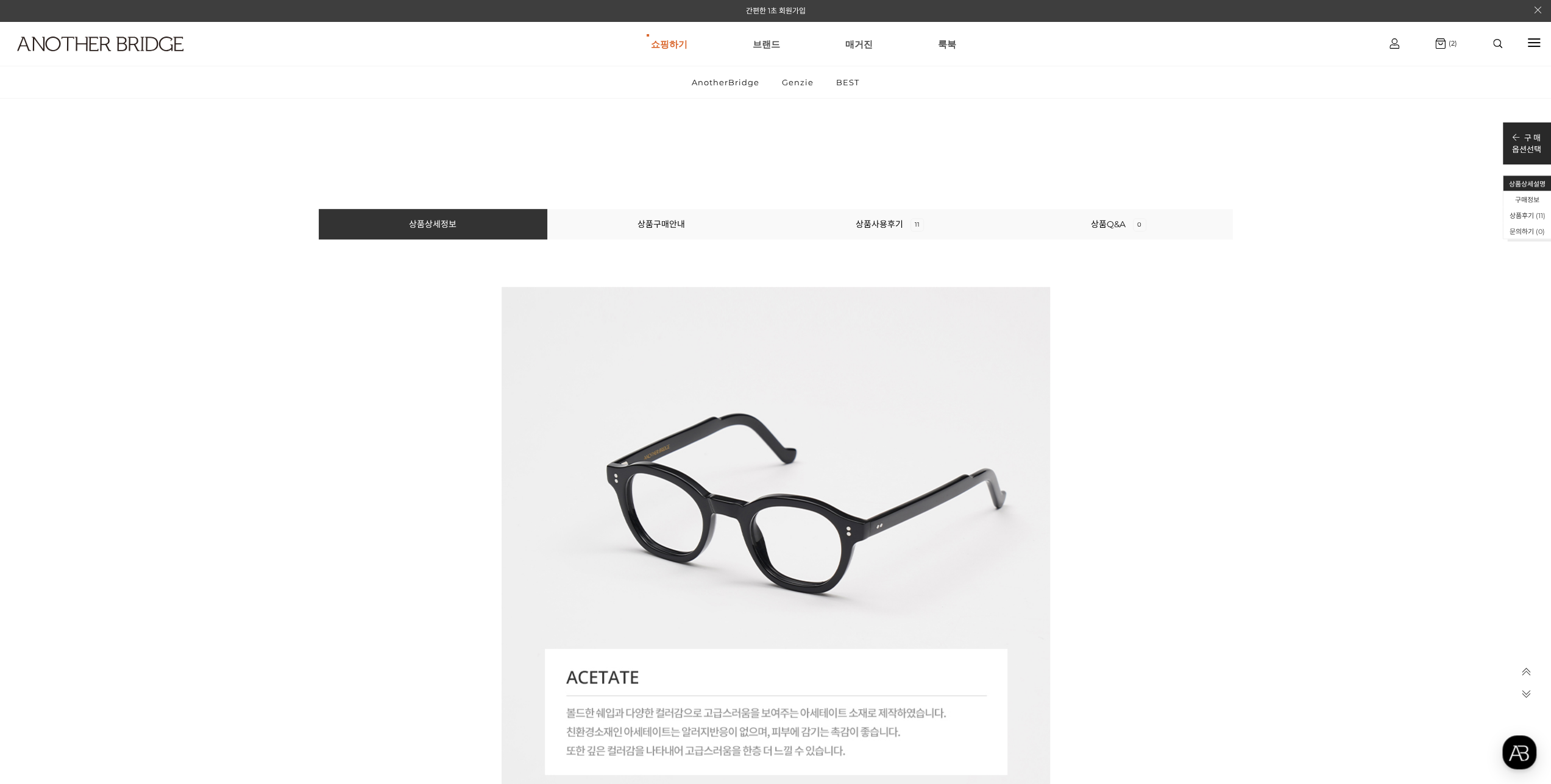
scroll to position [731, 0]
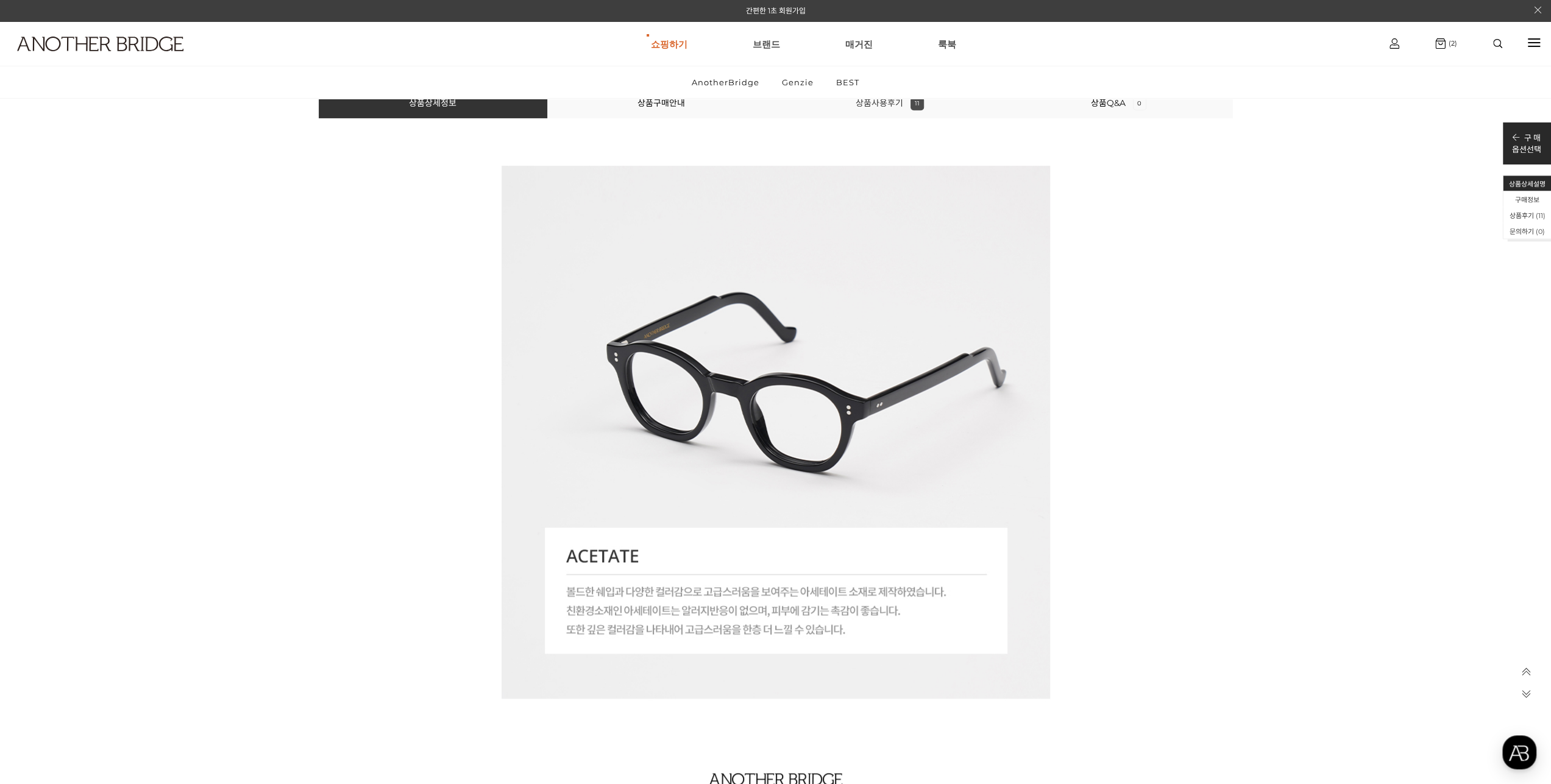
click at [891, 105] on link "상품사용후기 11" at bounding box center [890, 102] width 68 height 11
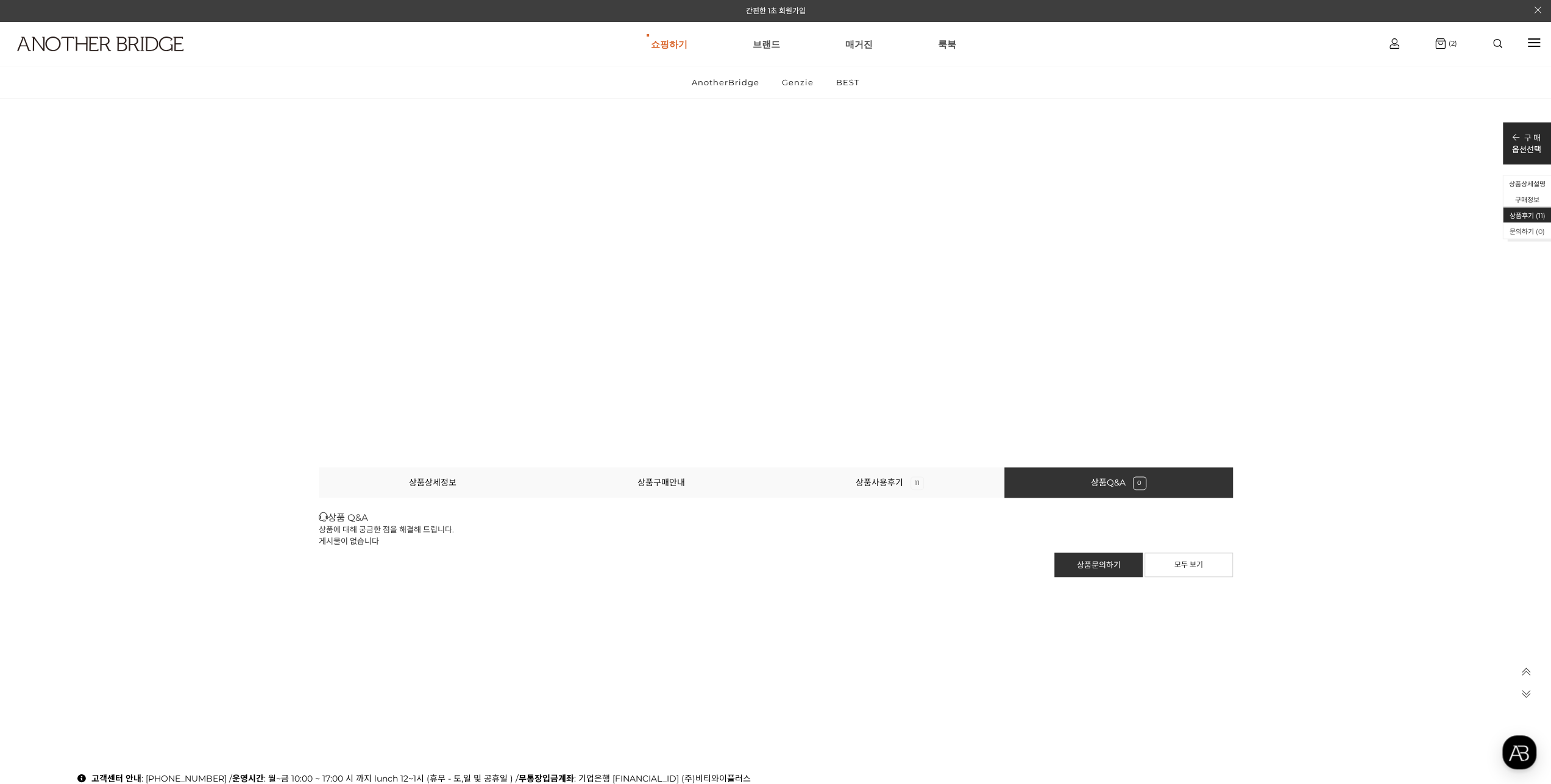
scroll to position [10567, 0]
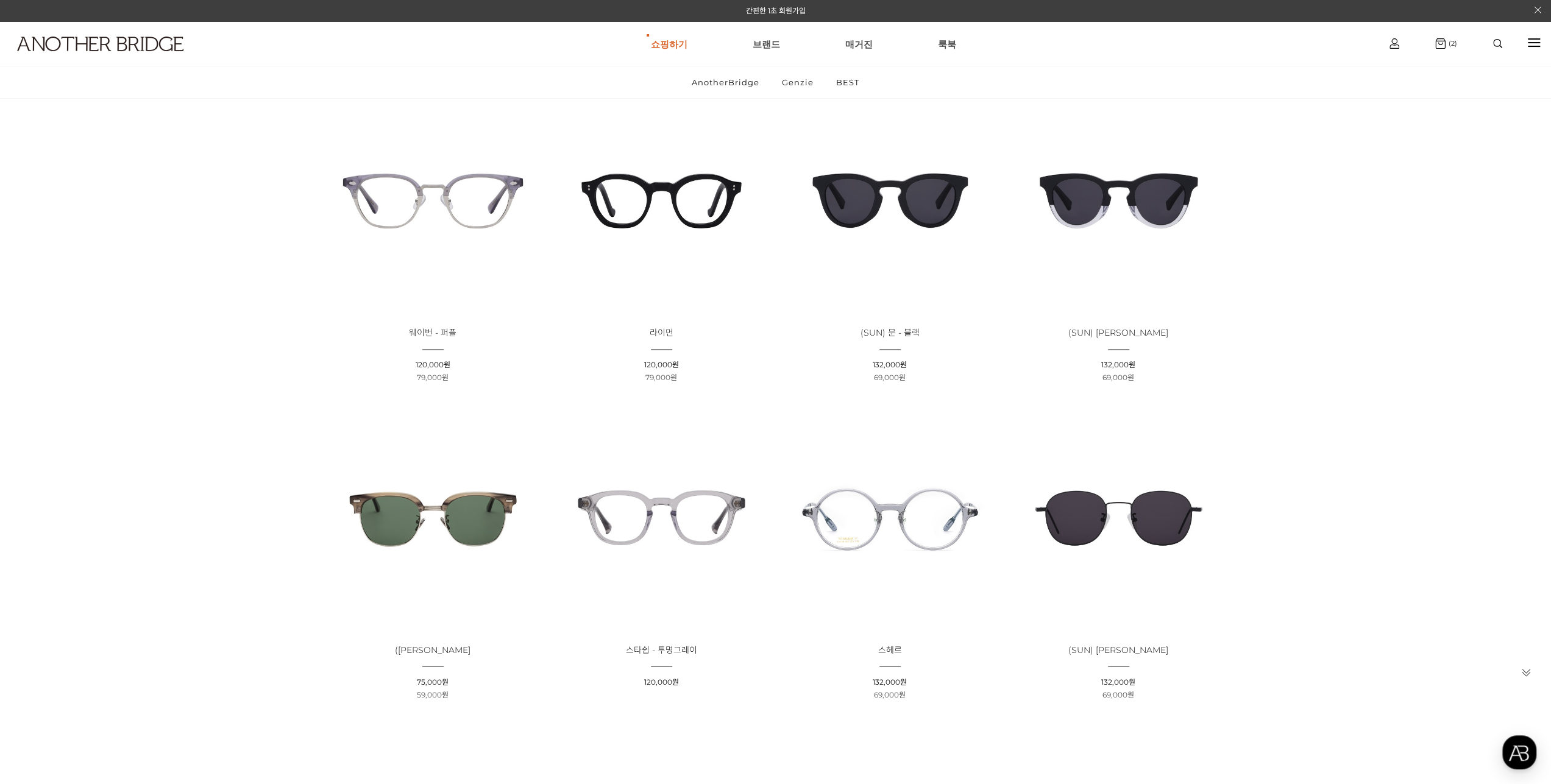
click at [685, 517] on img at bounding box center [661, 517] width 220 height 220
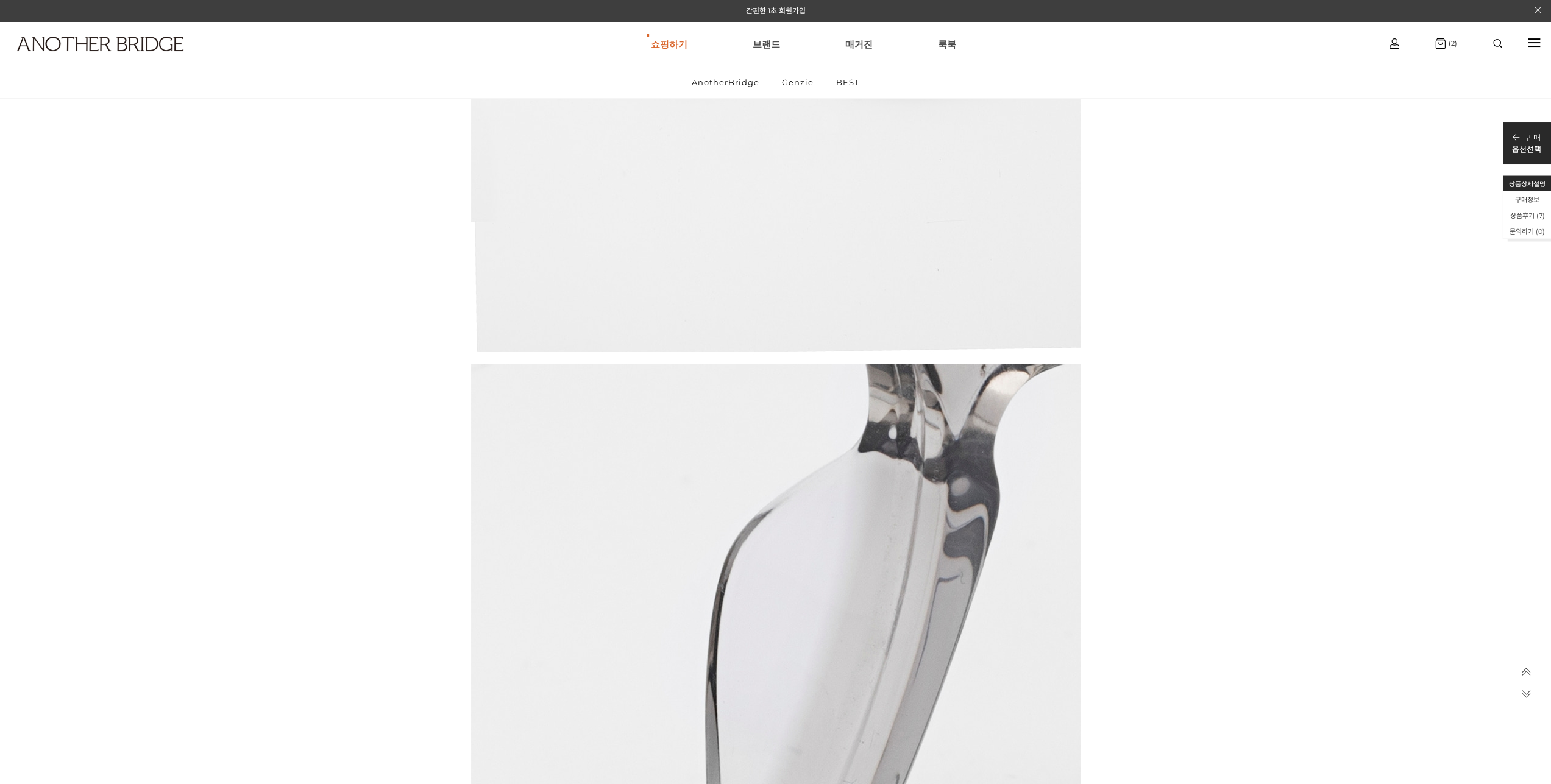
scroll to position [6579, 0]
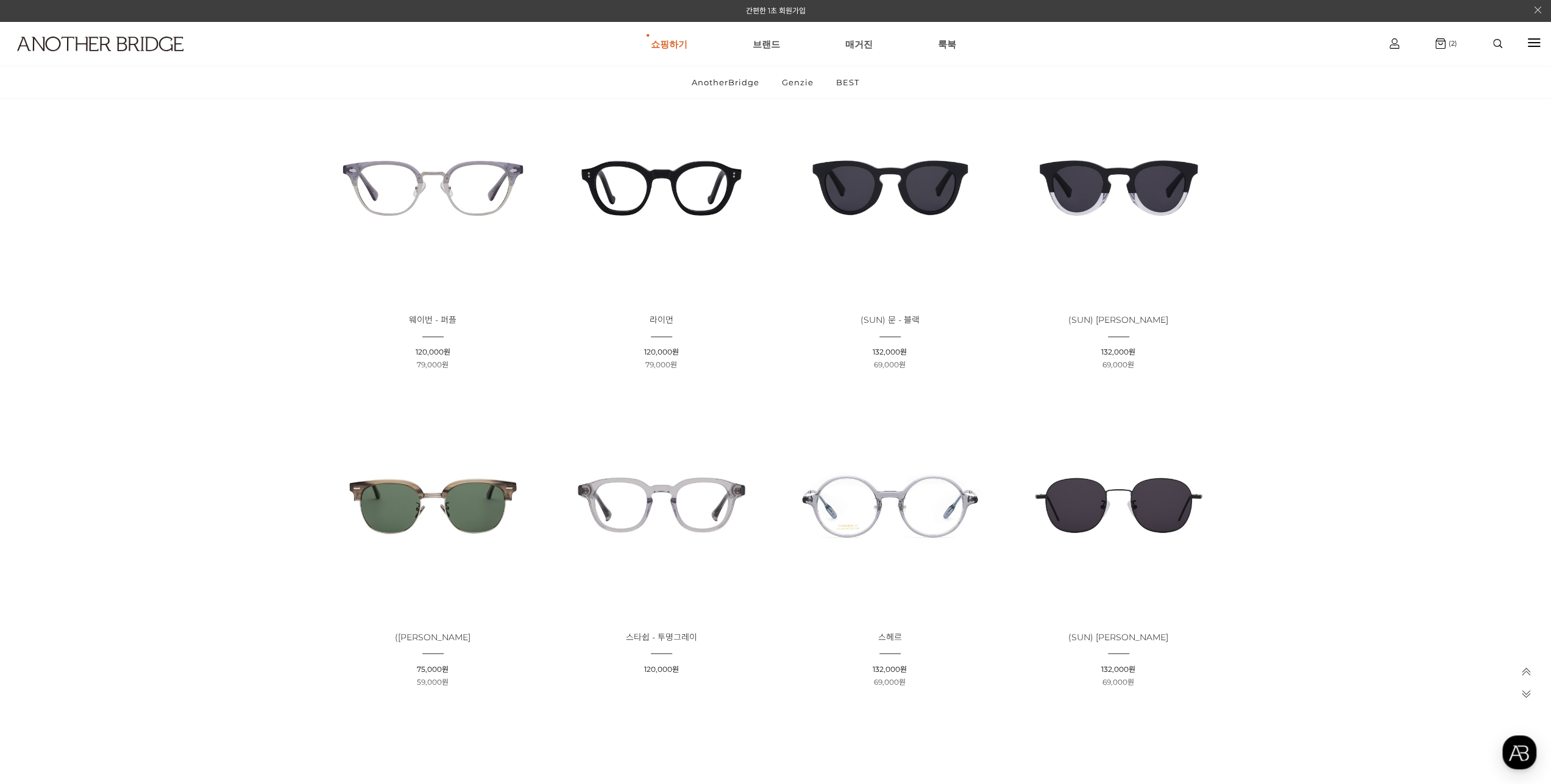
scroll to position [1645, 0]
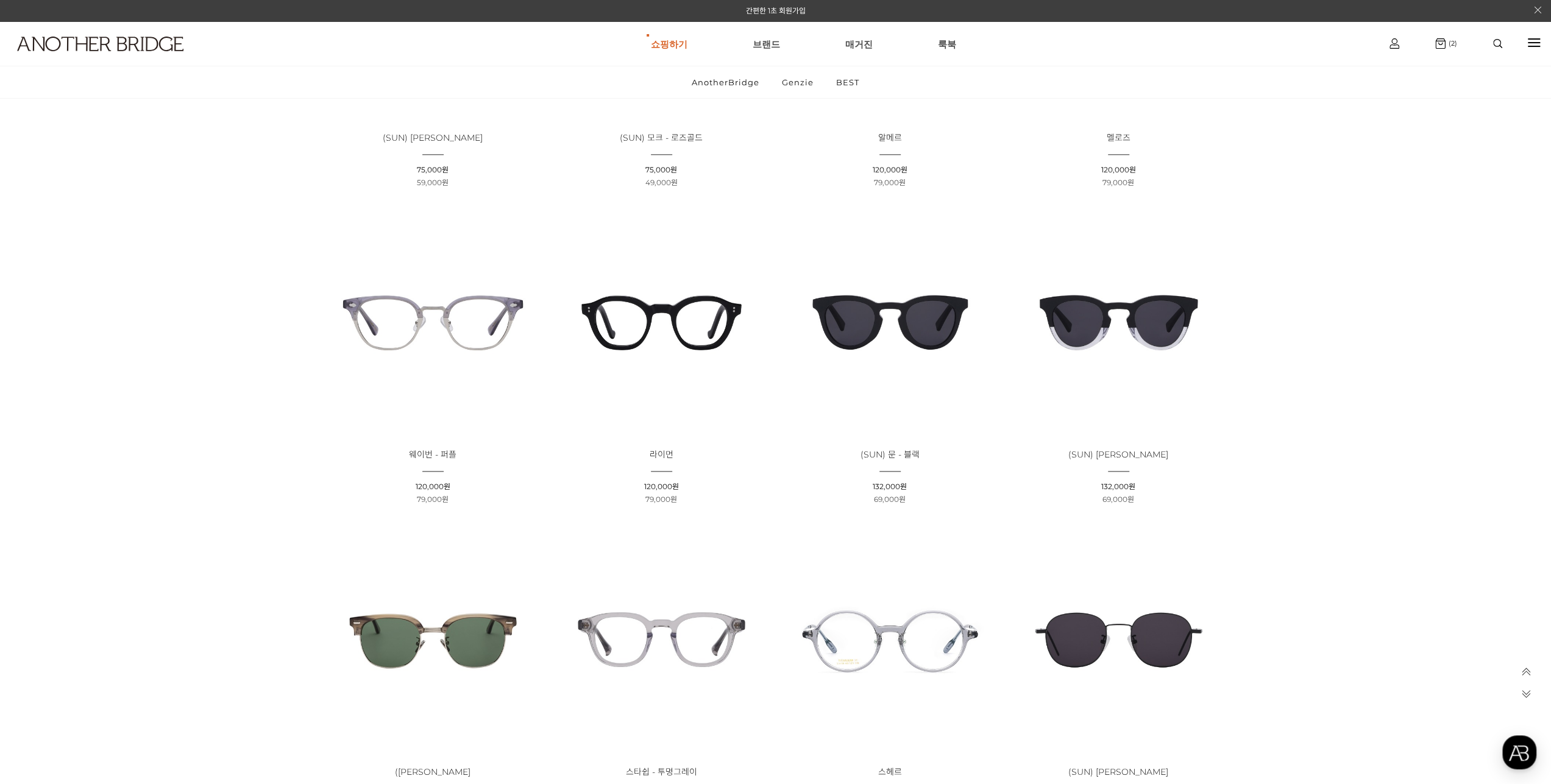
click at [601, 339] on img at bounding box center [661, 322] width 220 height 220
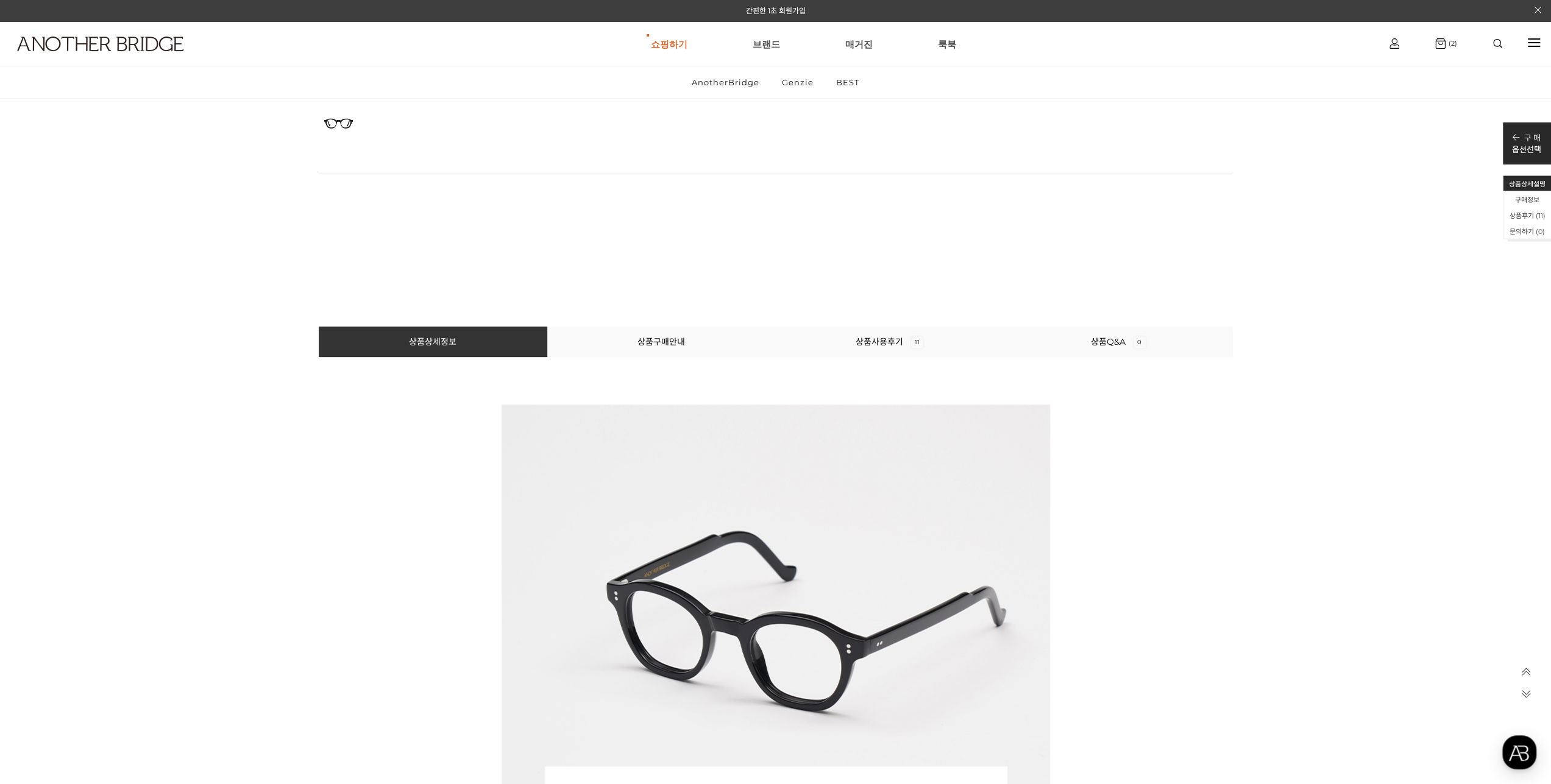
scroll to position [548, 0]
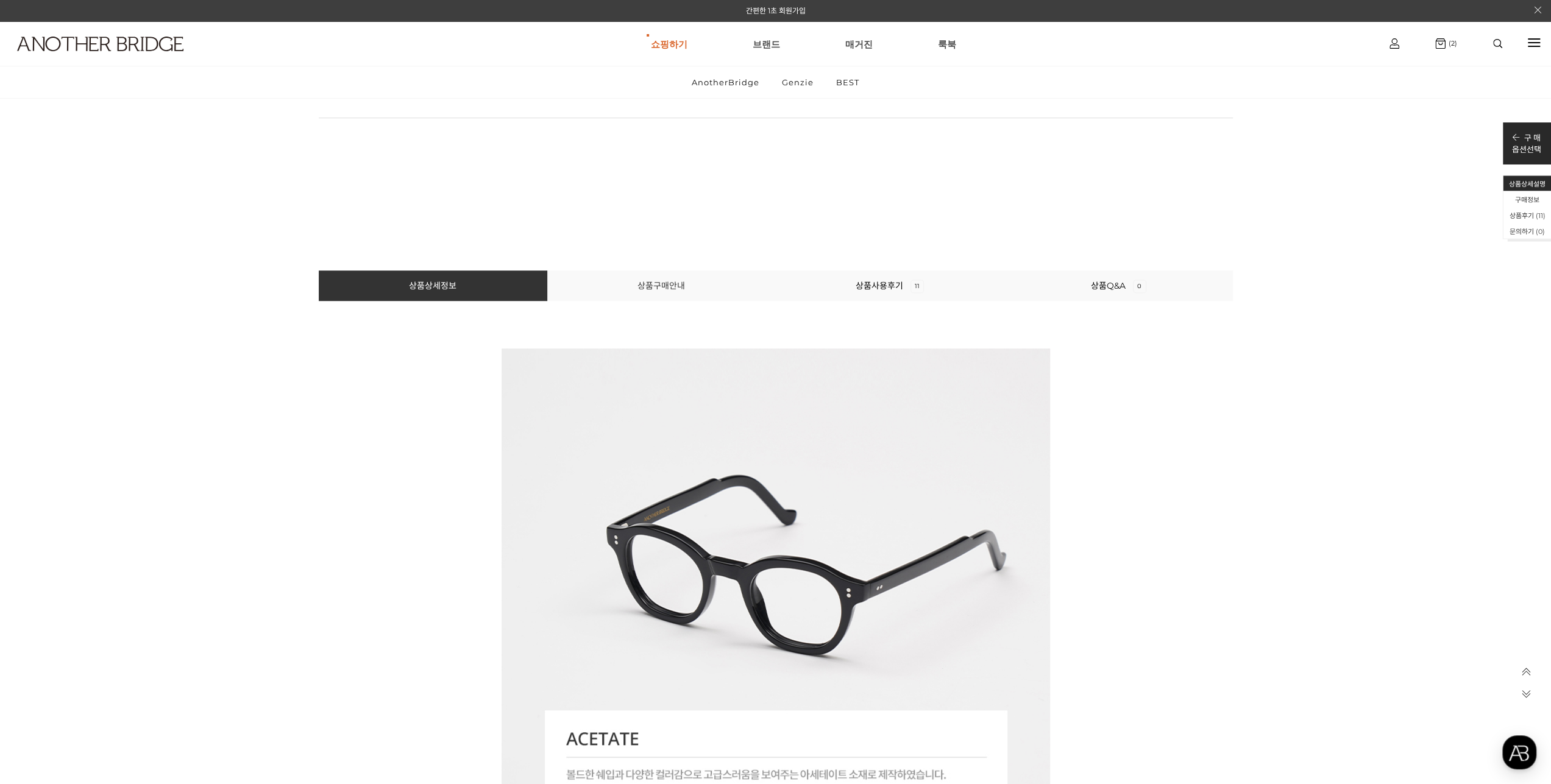
click at [654, 288] on link "상품구매안내" at bounding box center [661, 285] width 47 height 11
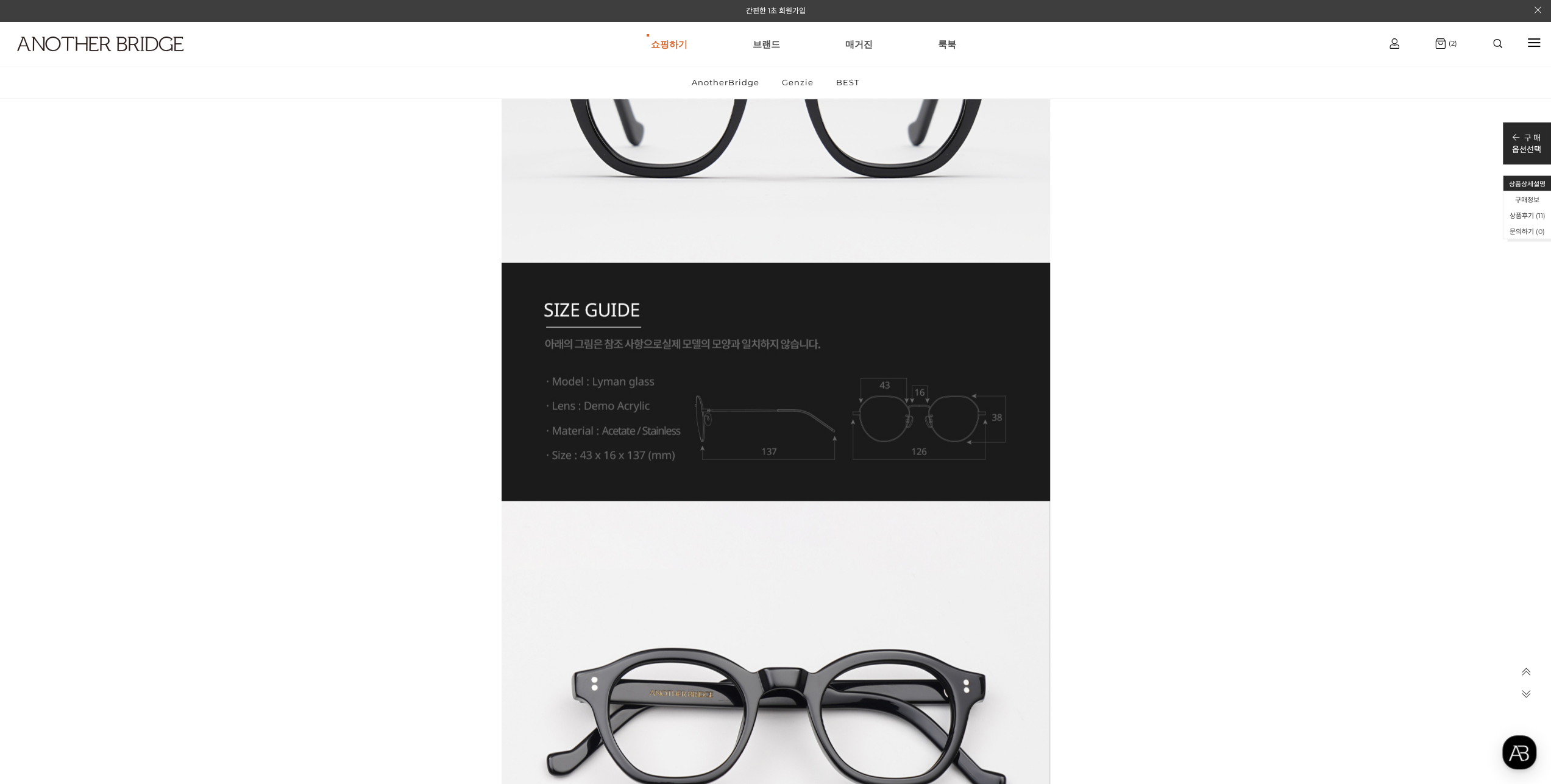
scroll to position [1916, 0]
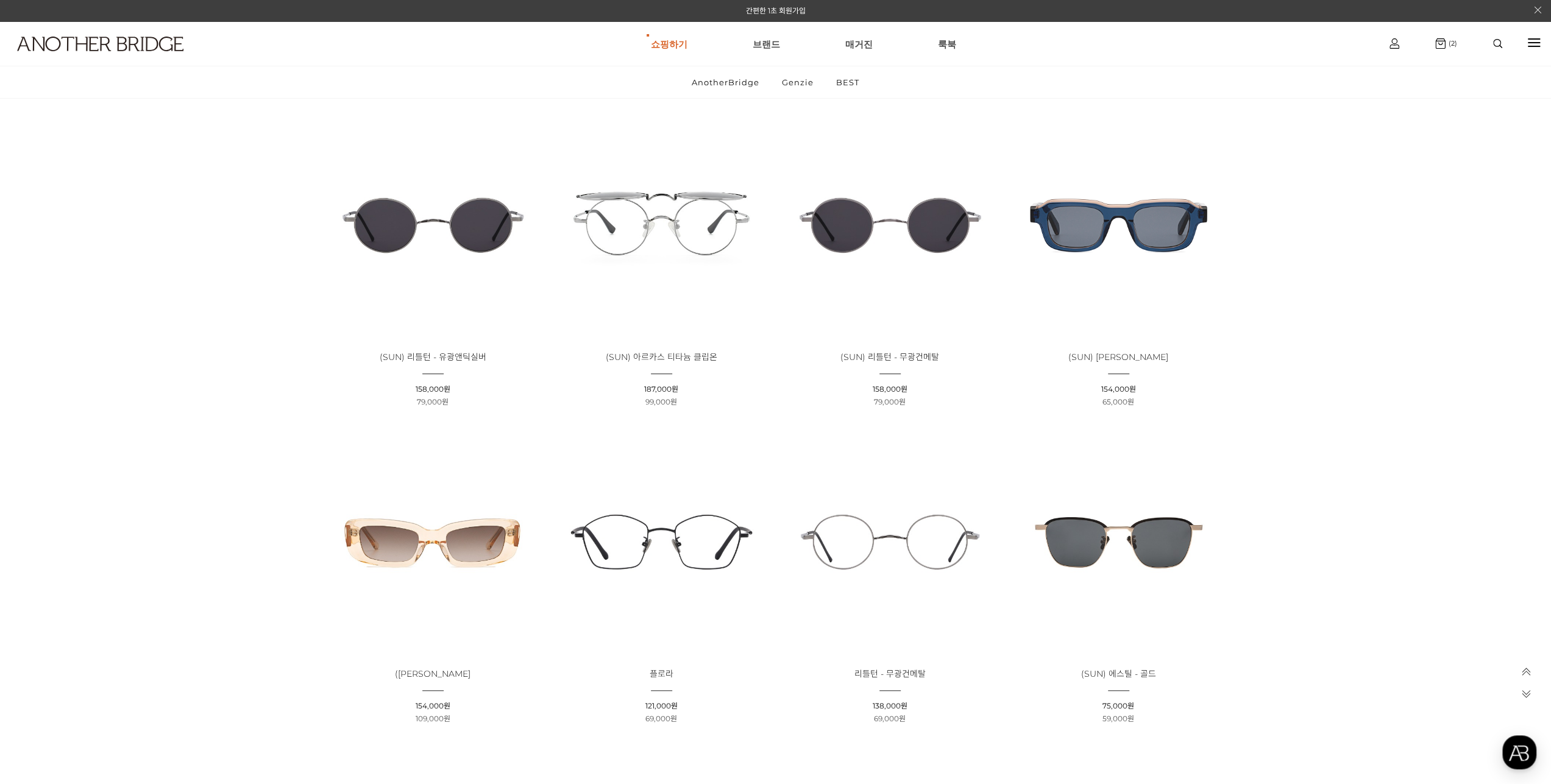
scroll to position [731, 0]
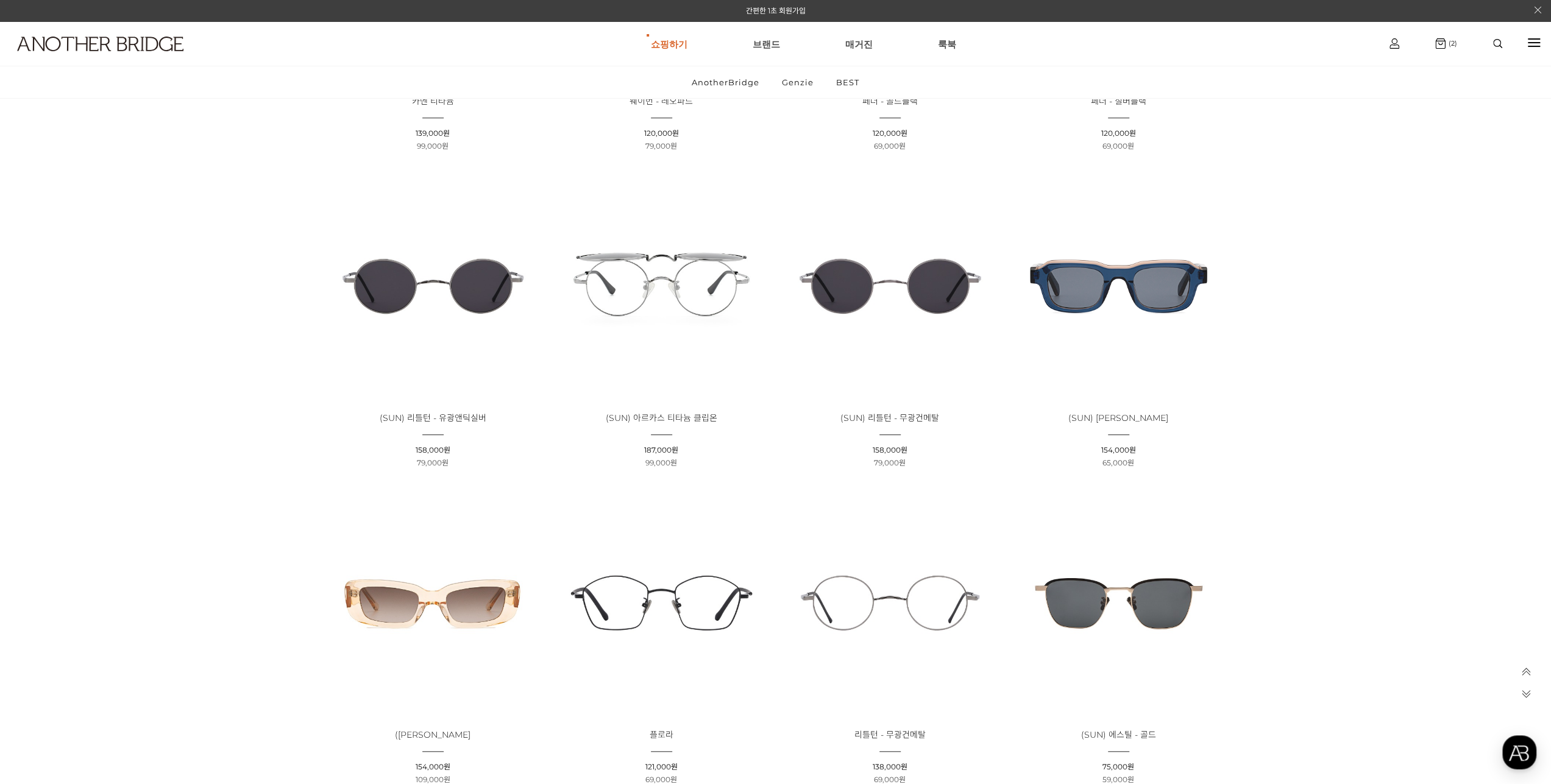
click at [1089, 303] on img at bounding box center [1118, 286] width 220 height 220
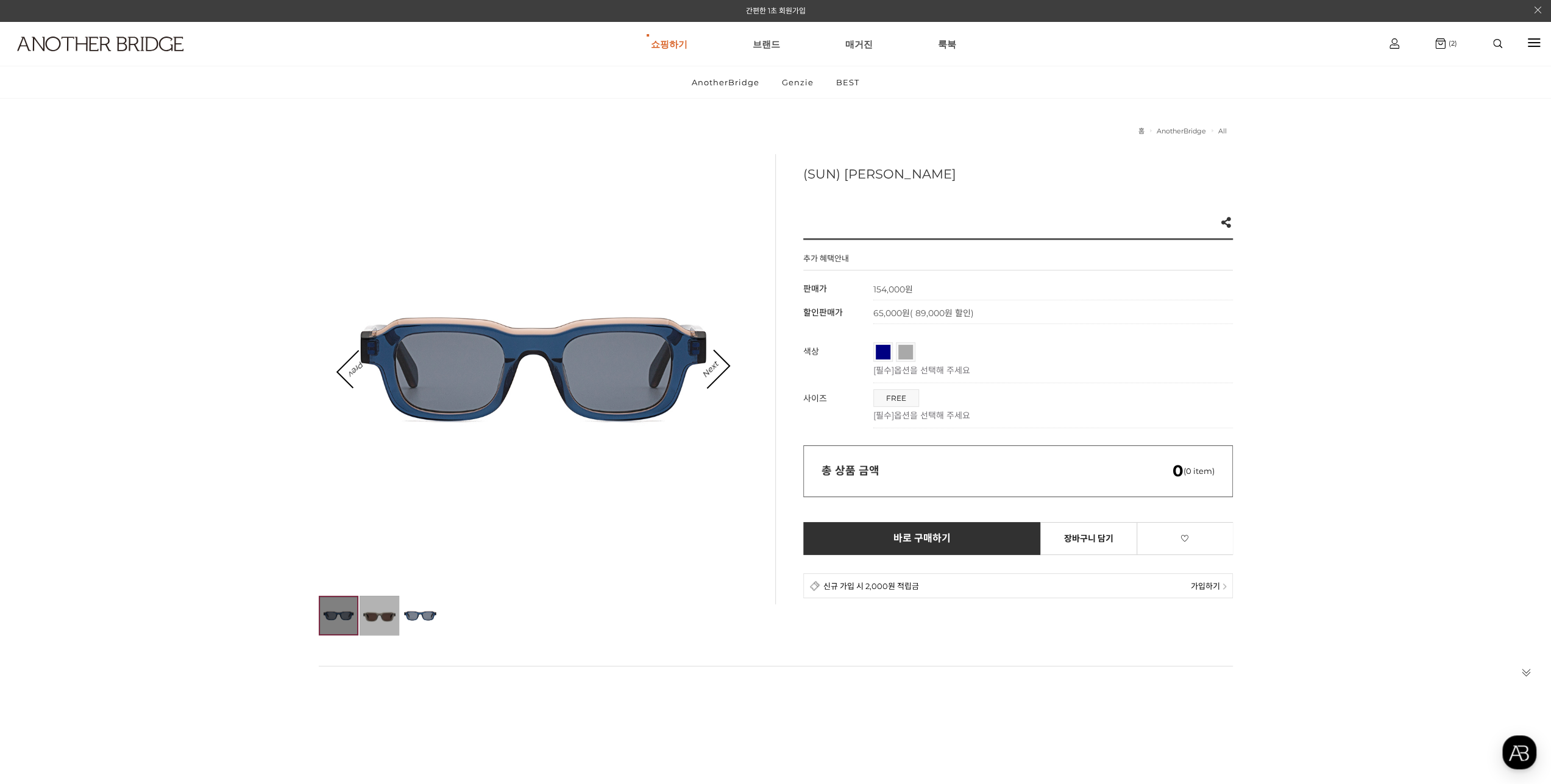
click at [377, 611] on img at bounding box center [379, 616] width 40 height 40
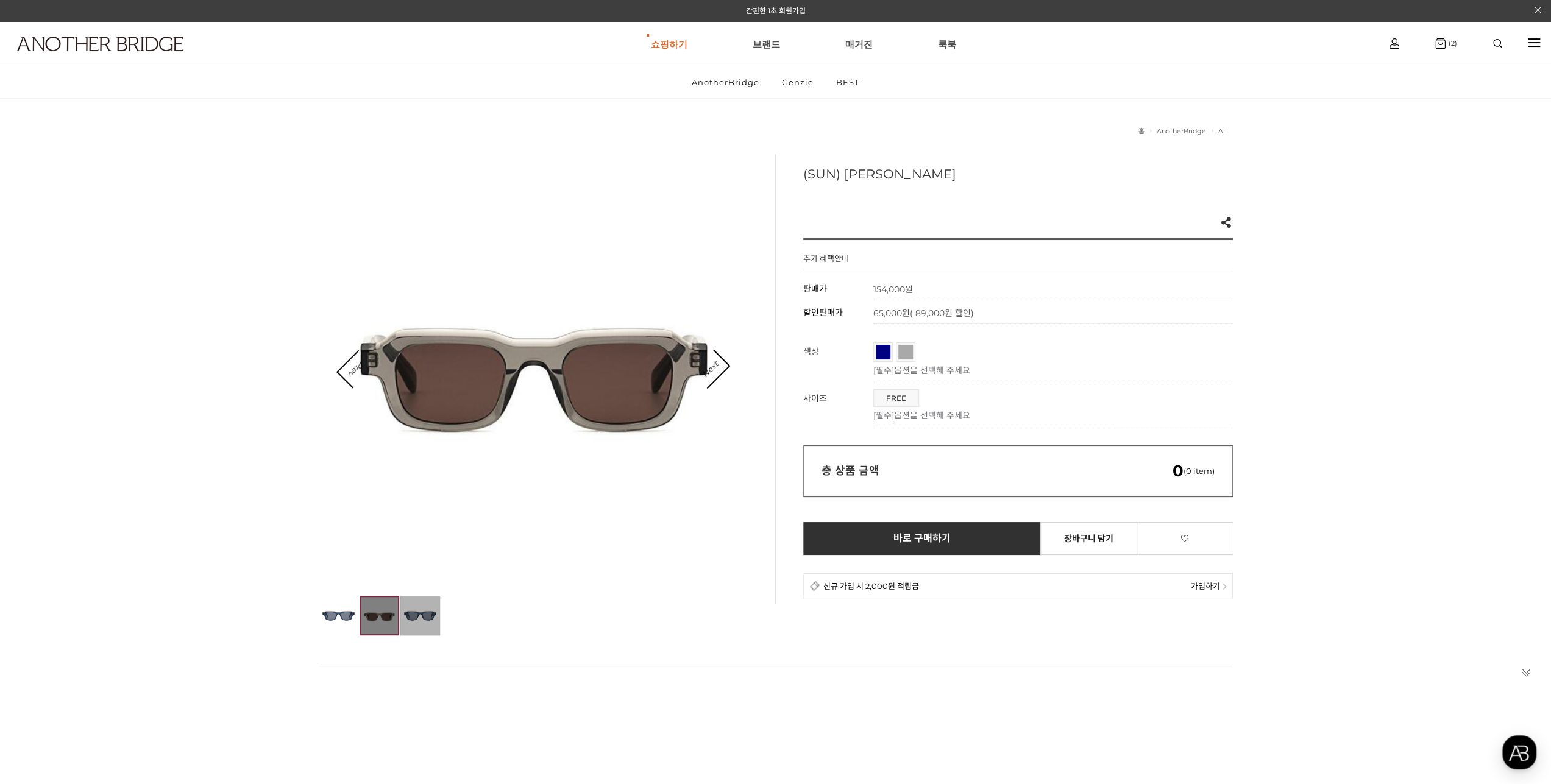
click at [435, 615] on img at bounding box center [420, 616] width 40 height 40
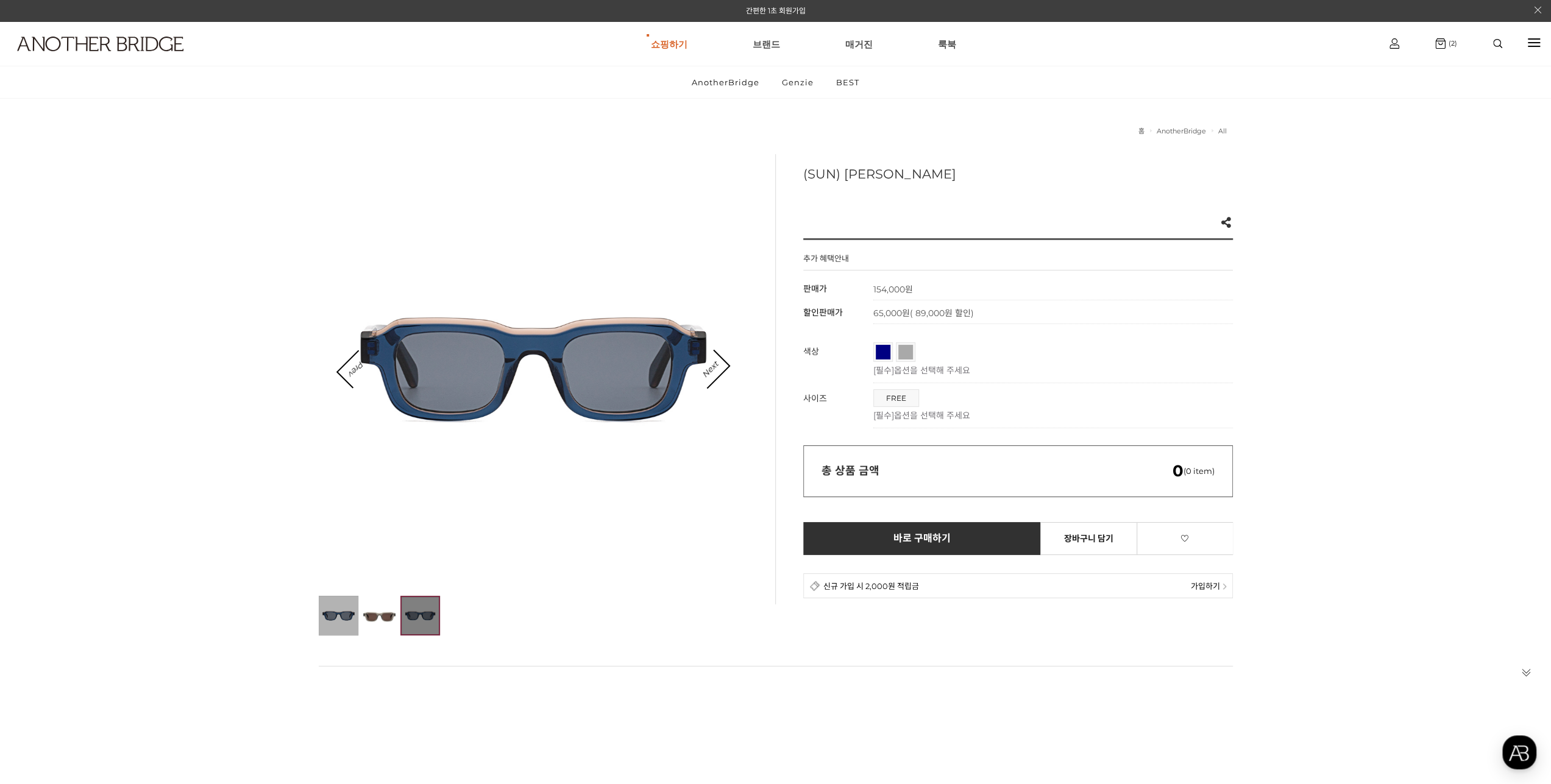
click at [334, 623] on img at bounding box center [338, 616] width 40 height 40
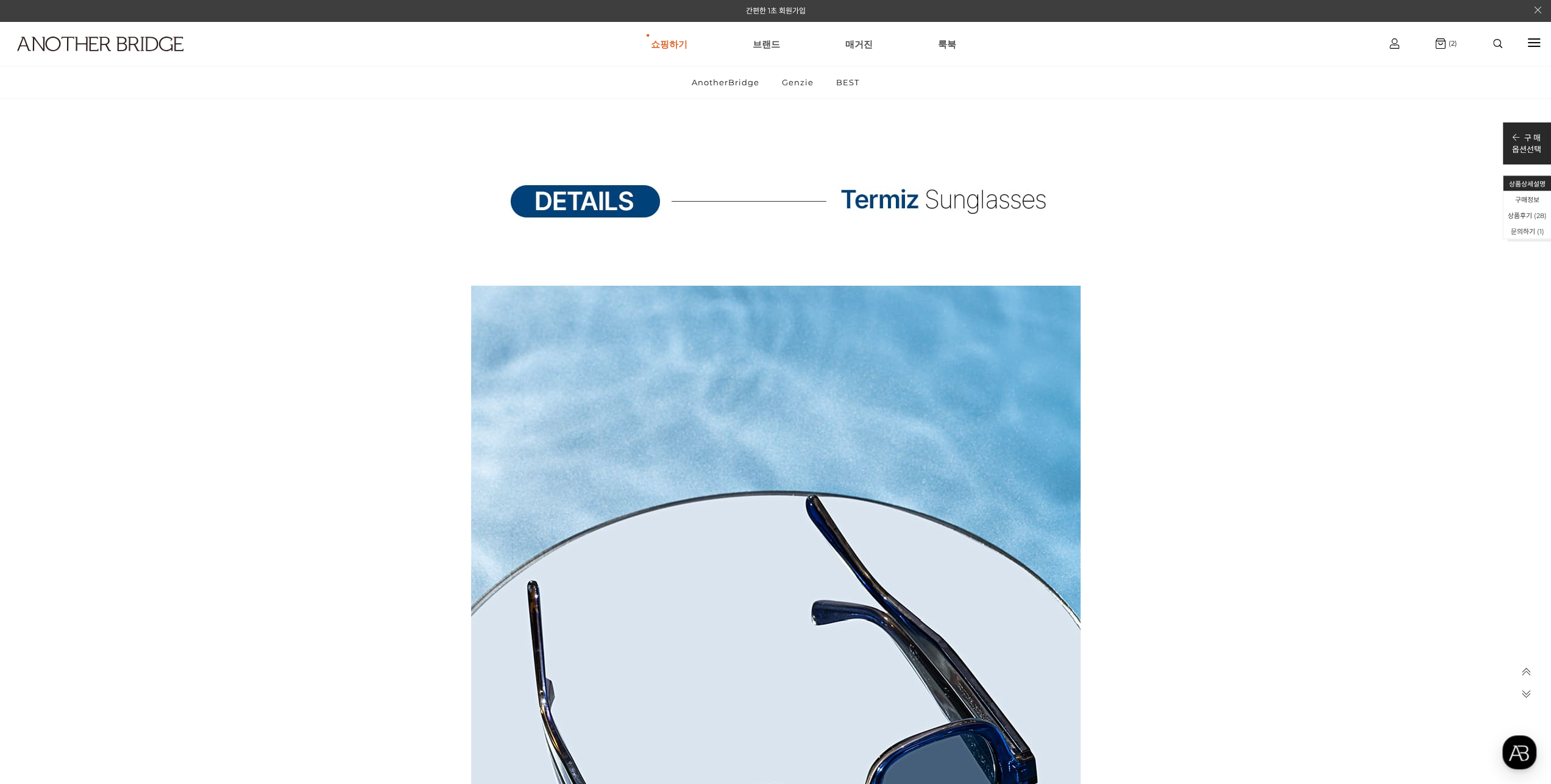
scroll to position [15838, 0]
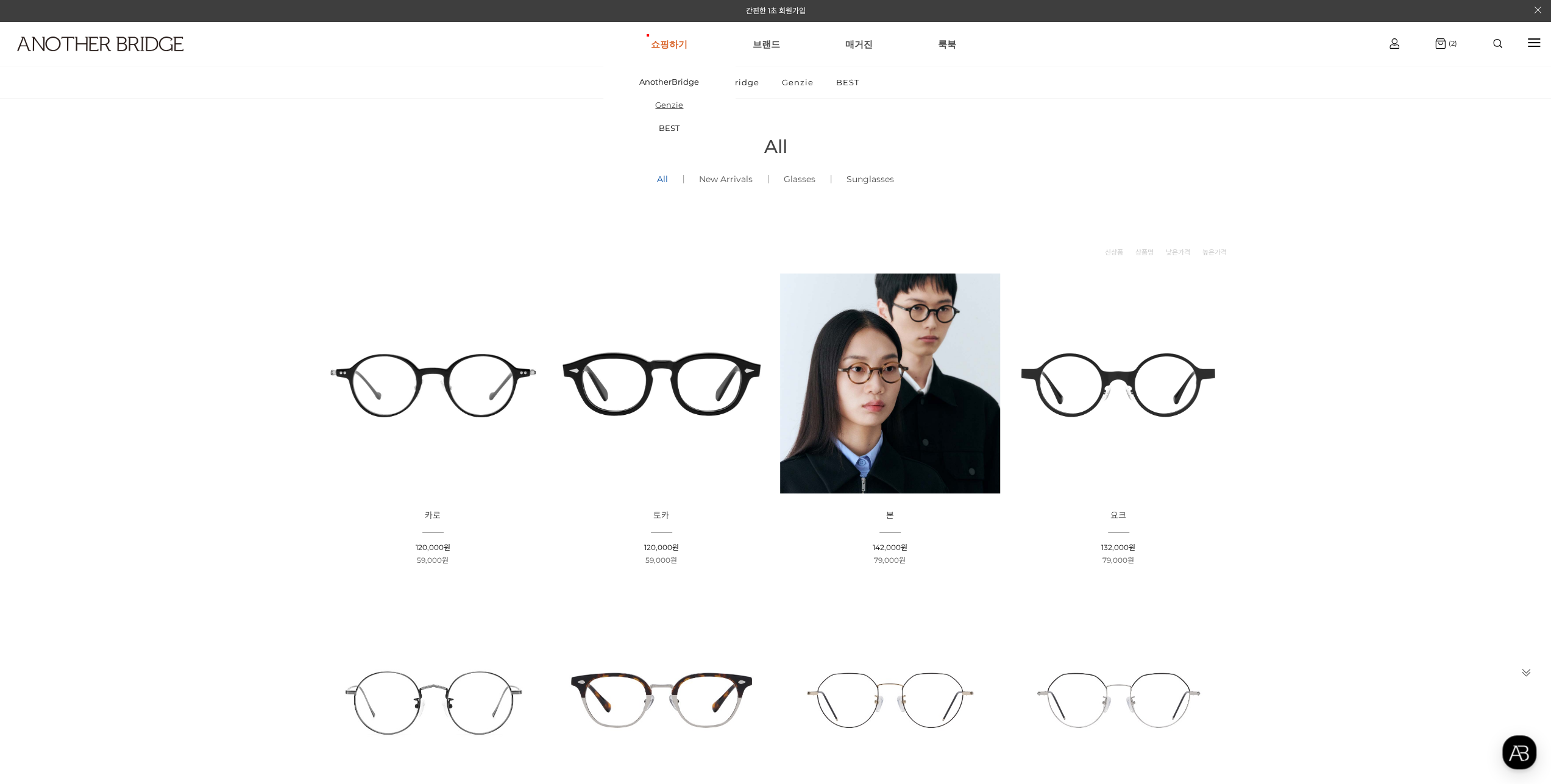
click at [679, 107] on link "Genzie" at bounding box center [669, 105] width 131 height 23
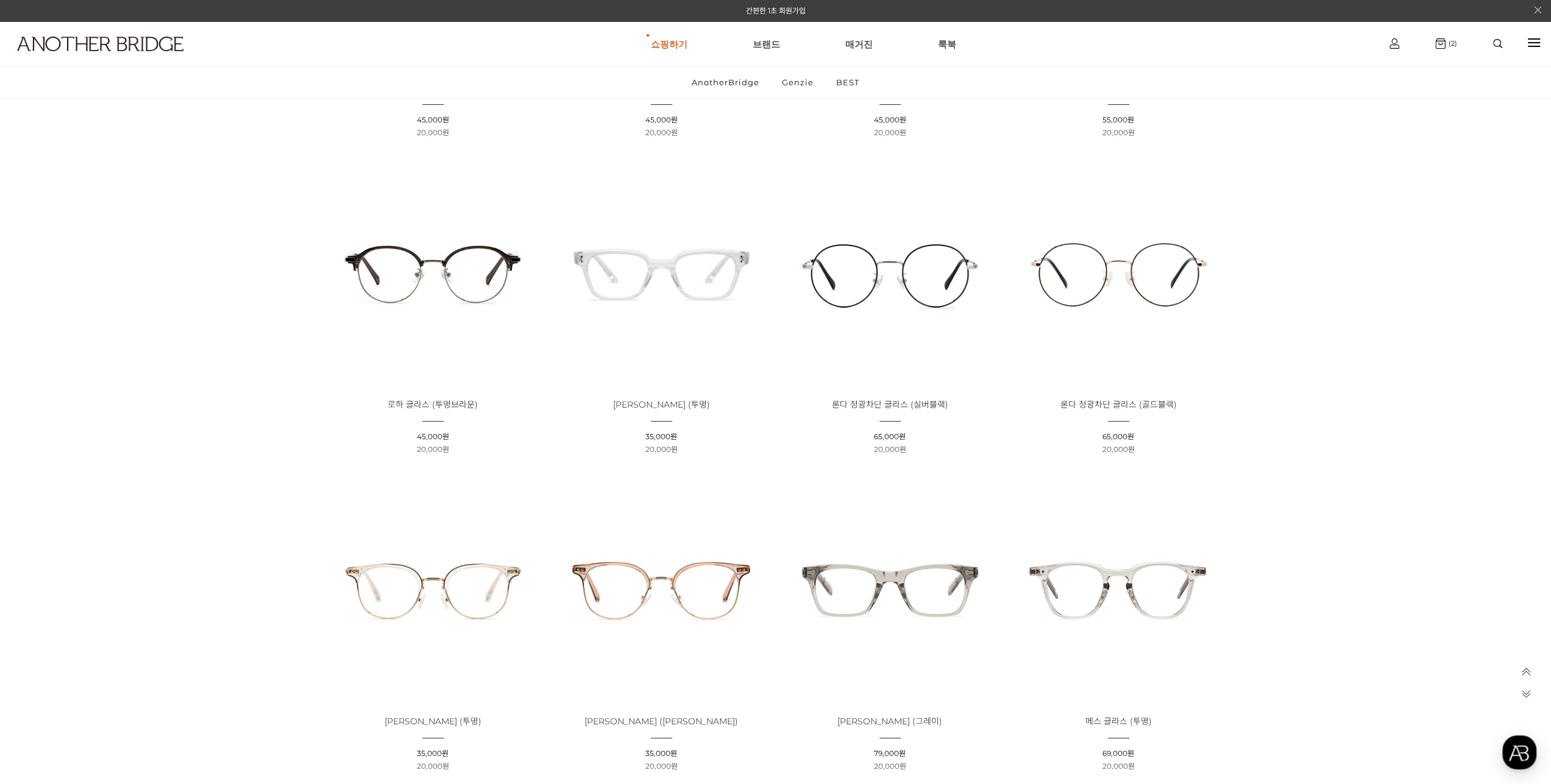
scroll to position [609, 0]
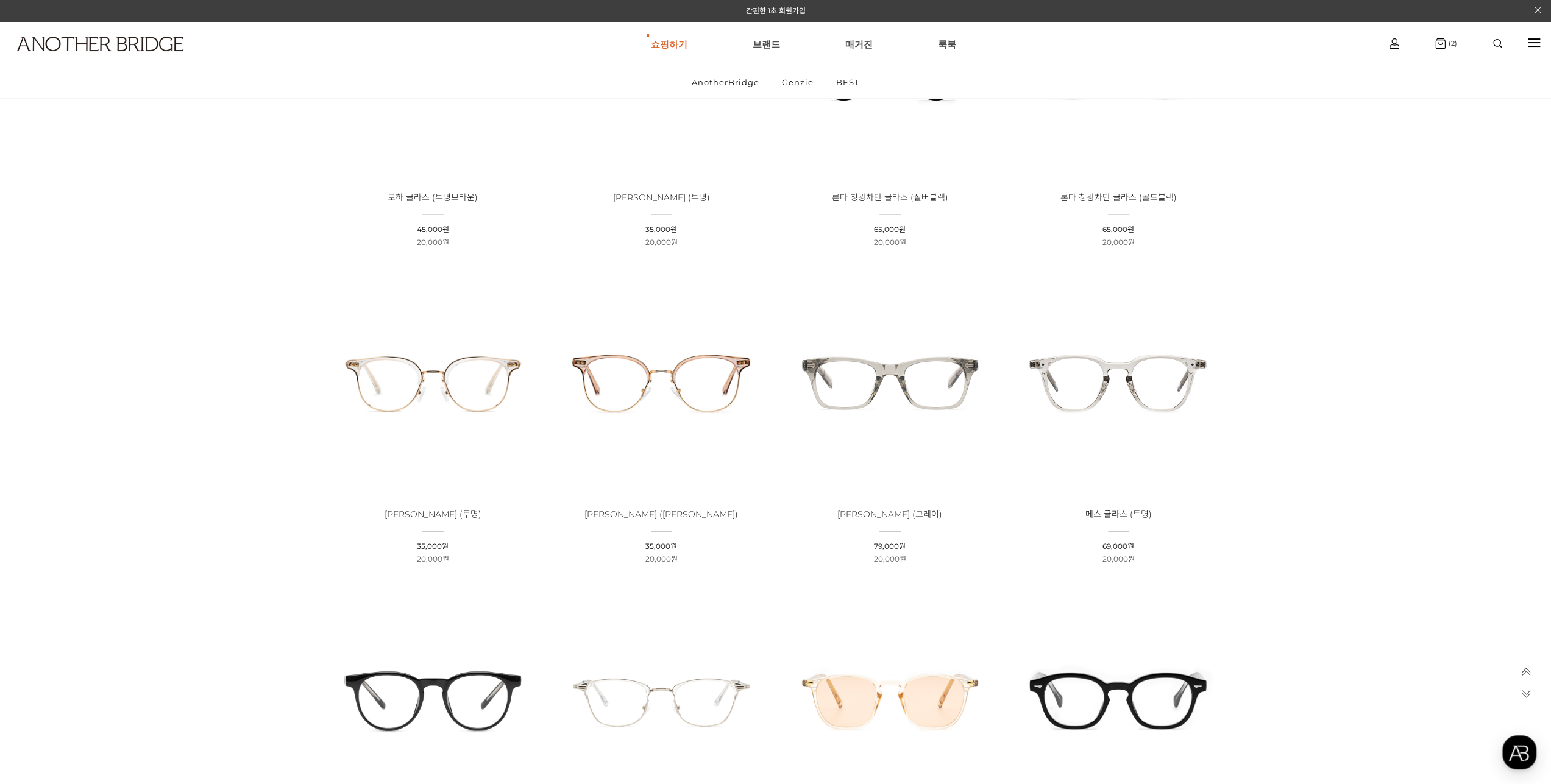
click at [897, 369] on img at bounding box center [890, 382] width 220 height 220
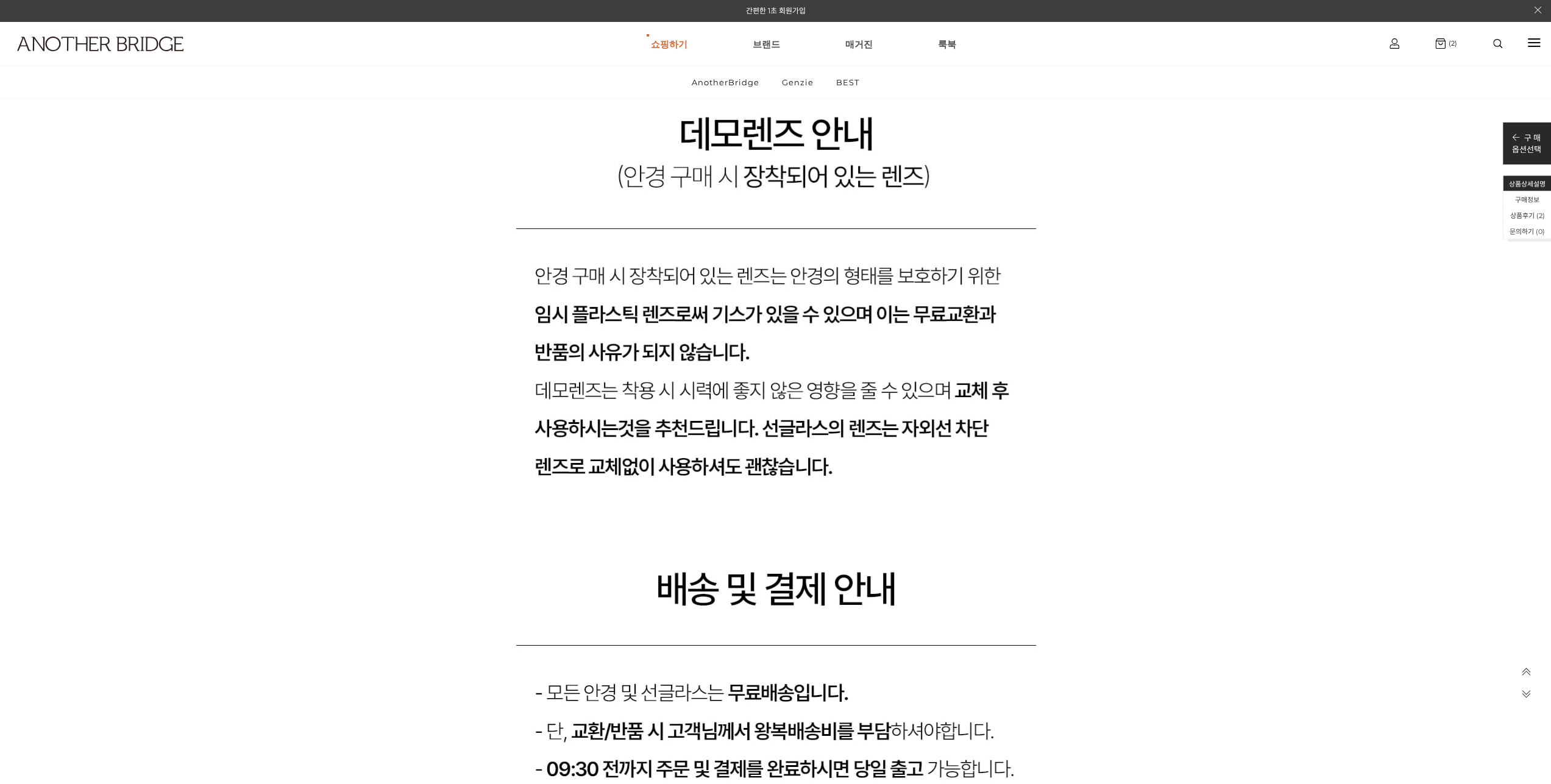
scroll to position [8467, 0]
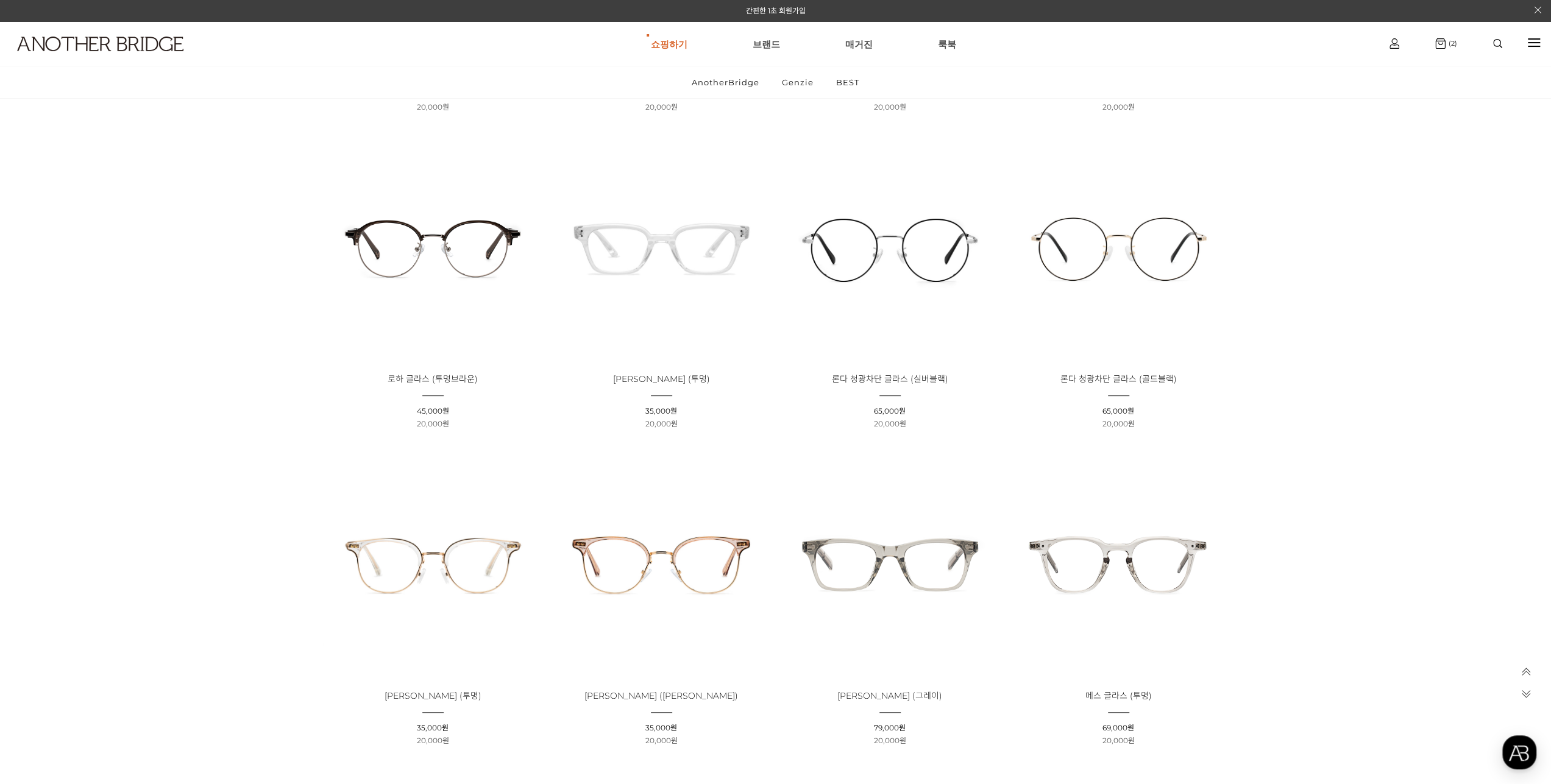
scroll to position [426, 0]
click at [896, 555] on img at bounding box center [890, 565] width 220 height 220
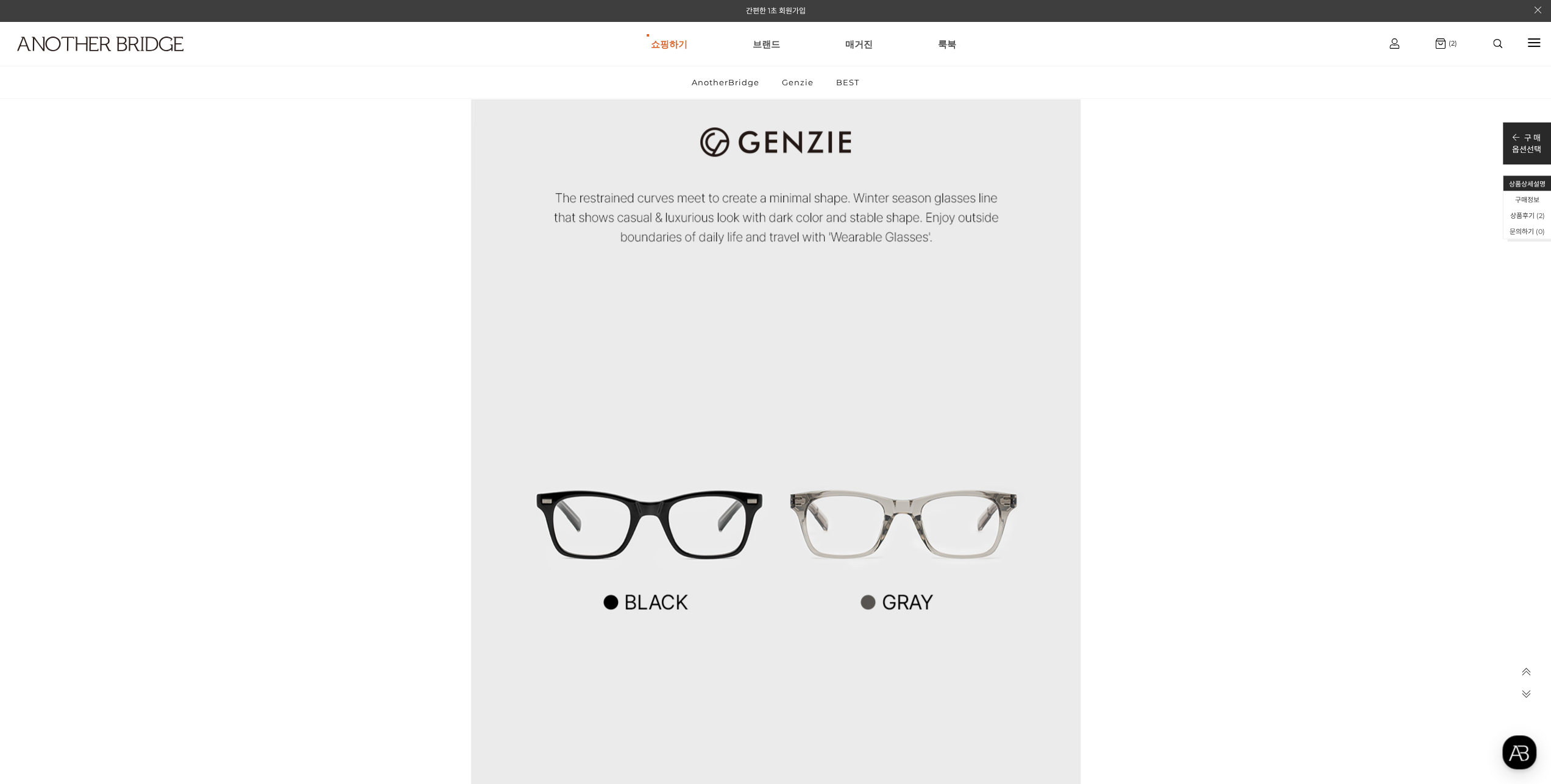
scroll to position [1401, 0]
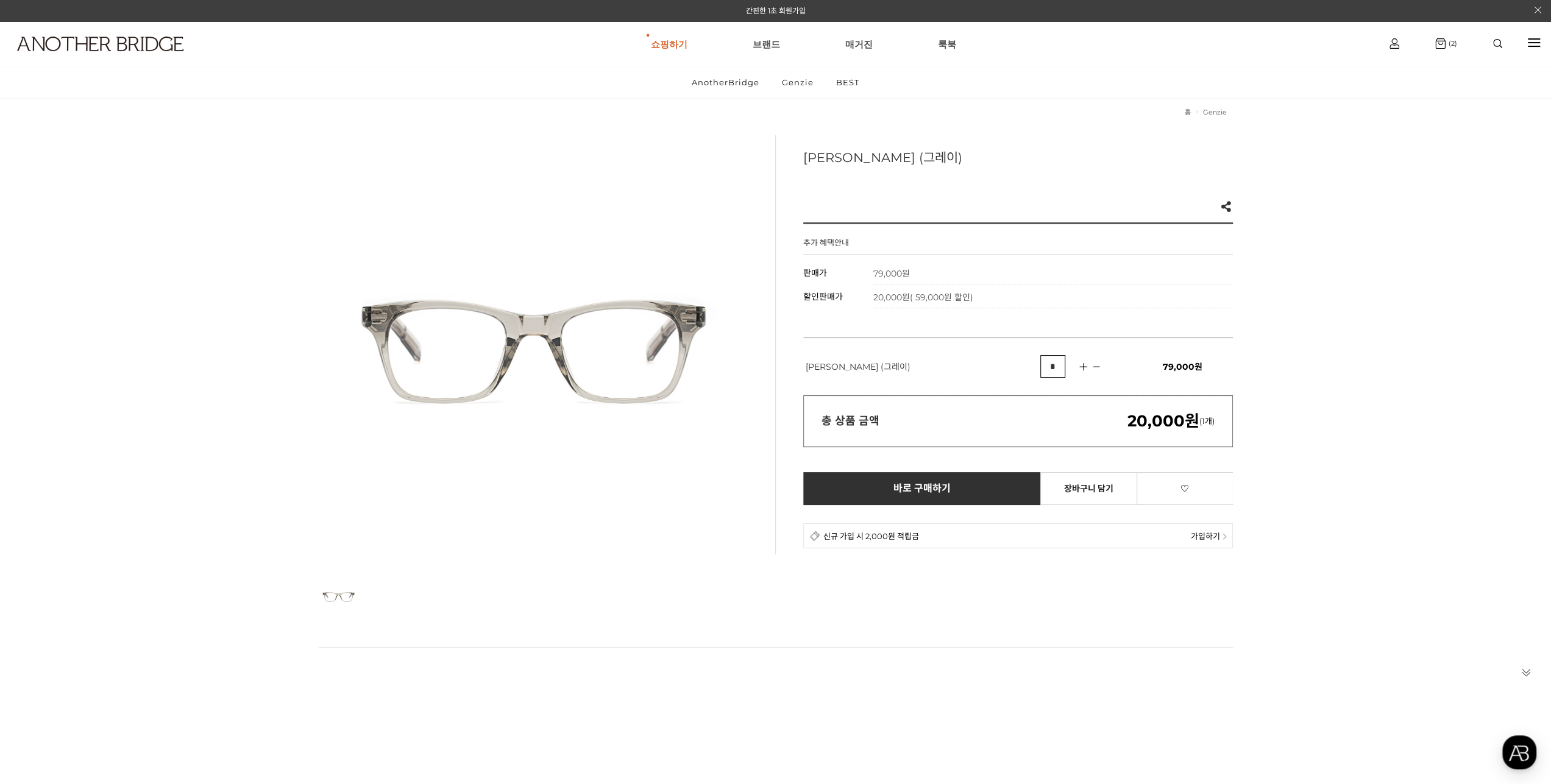
scroll to position [0, 0]
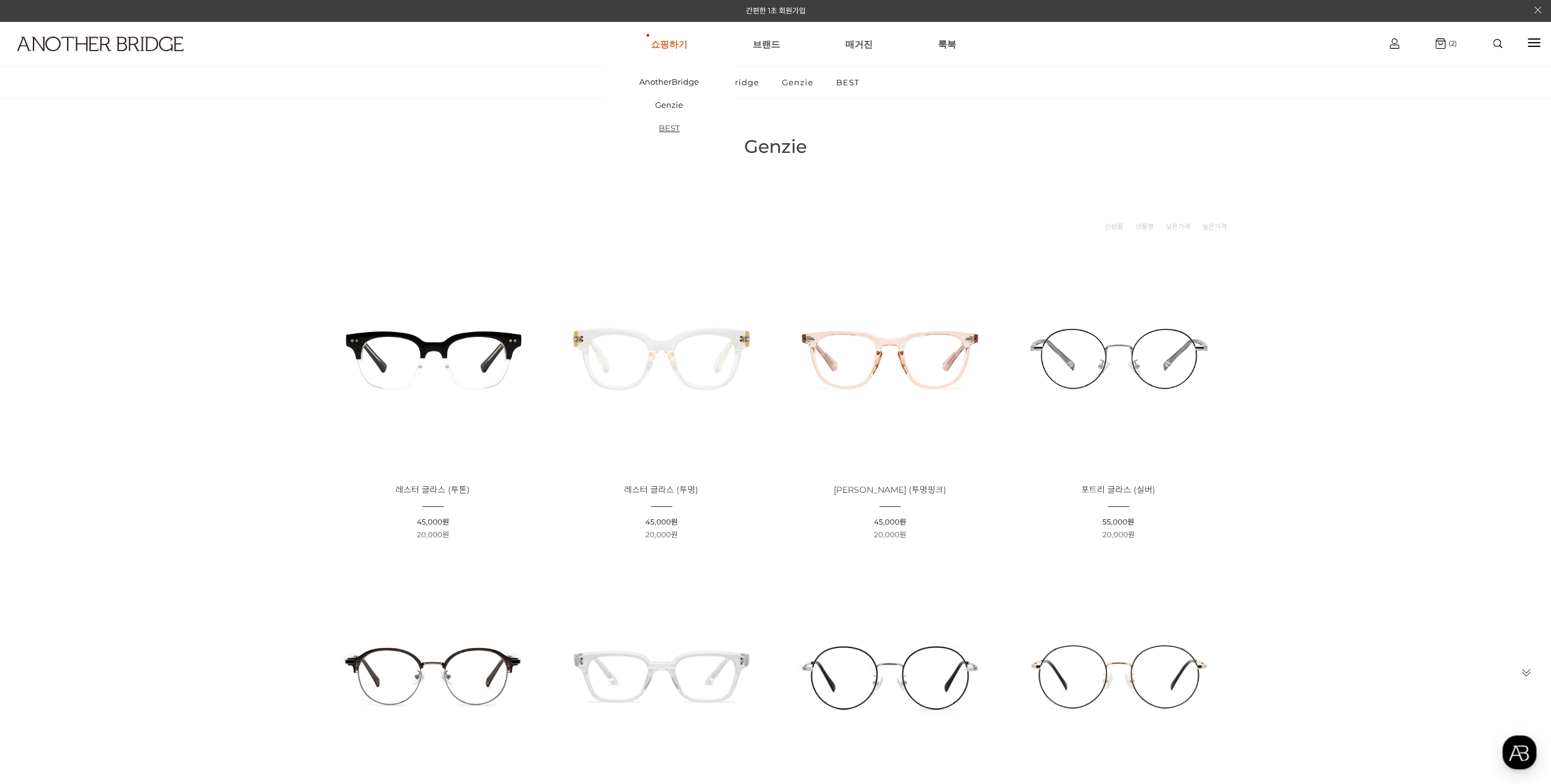
click at [677, 128] on link "BEST" at bounding box center [669, 128] width 131 height 23
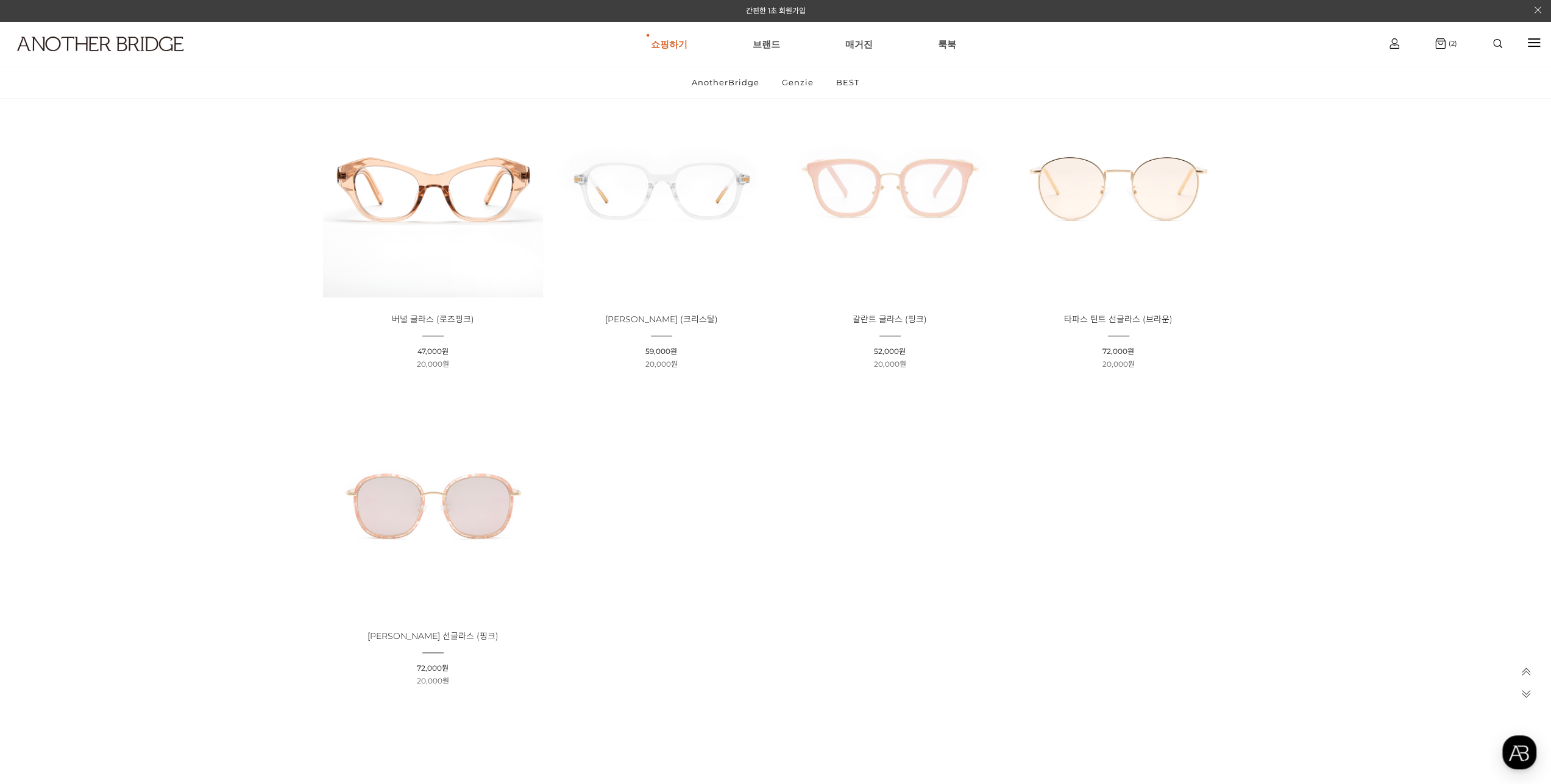
scroll to position [670, 0]
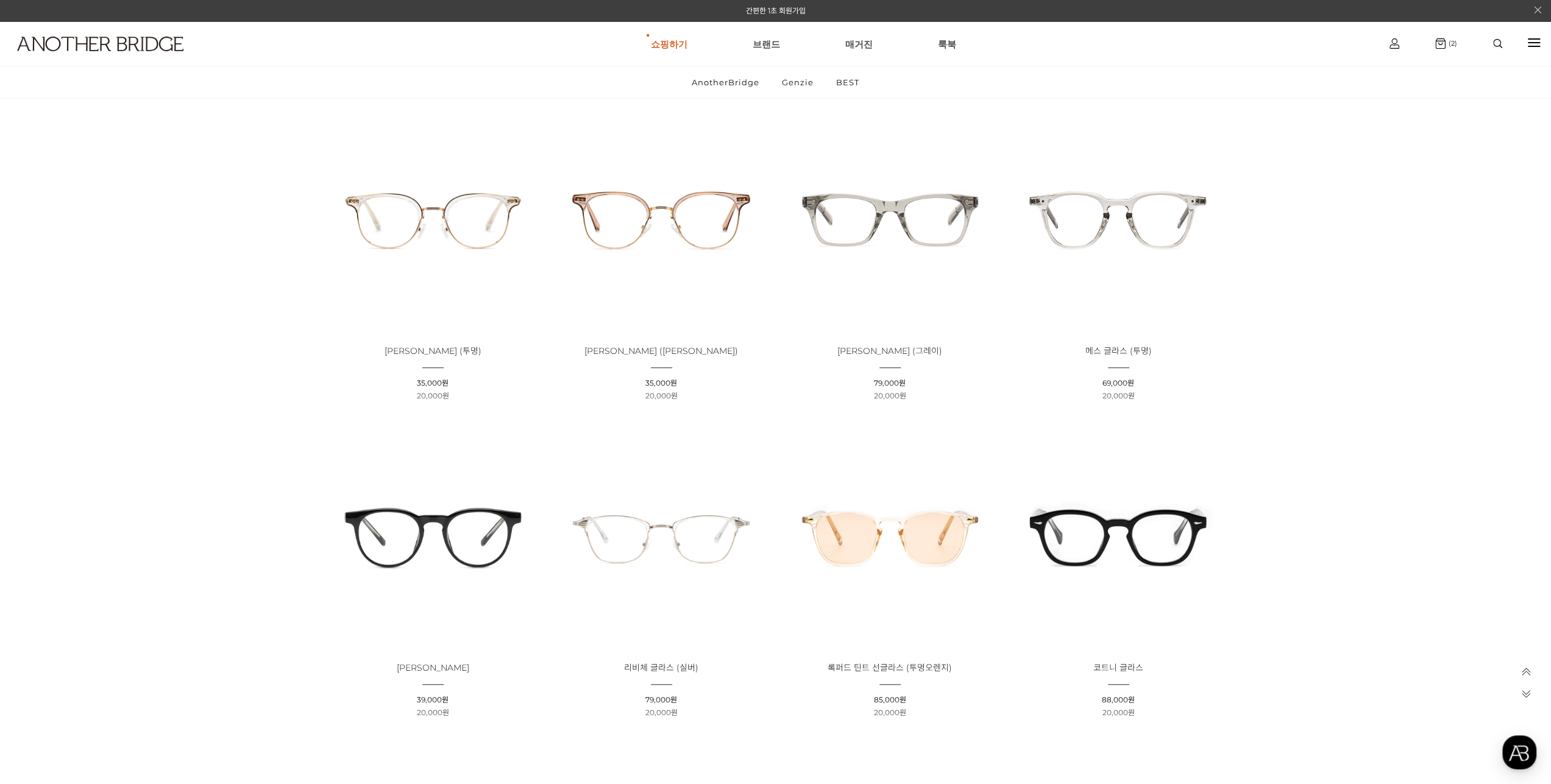
scroll to position [792, 0]
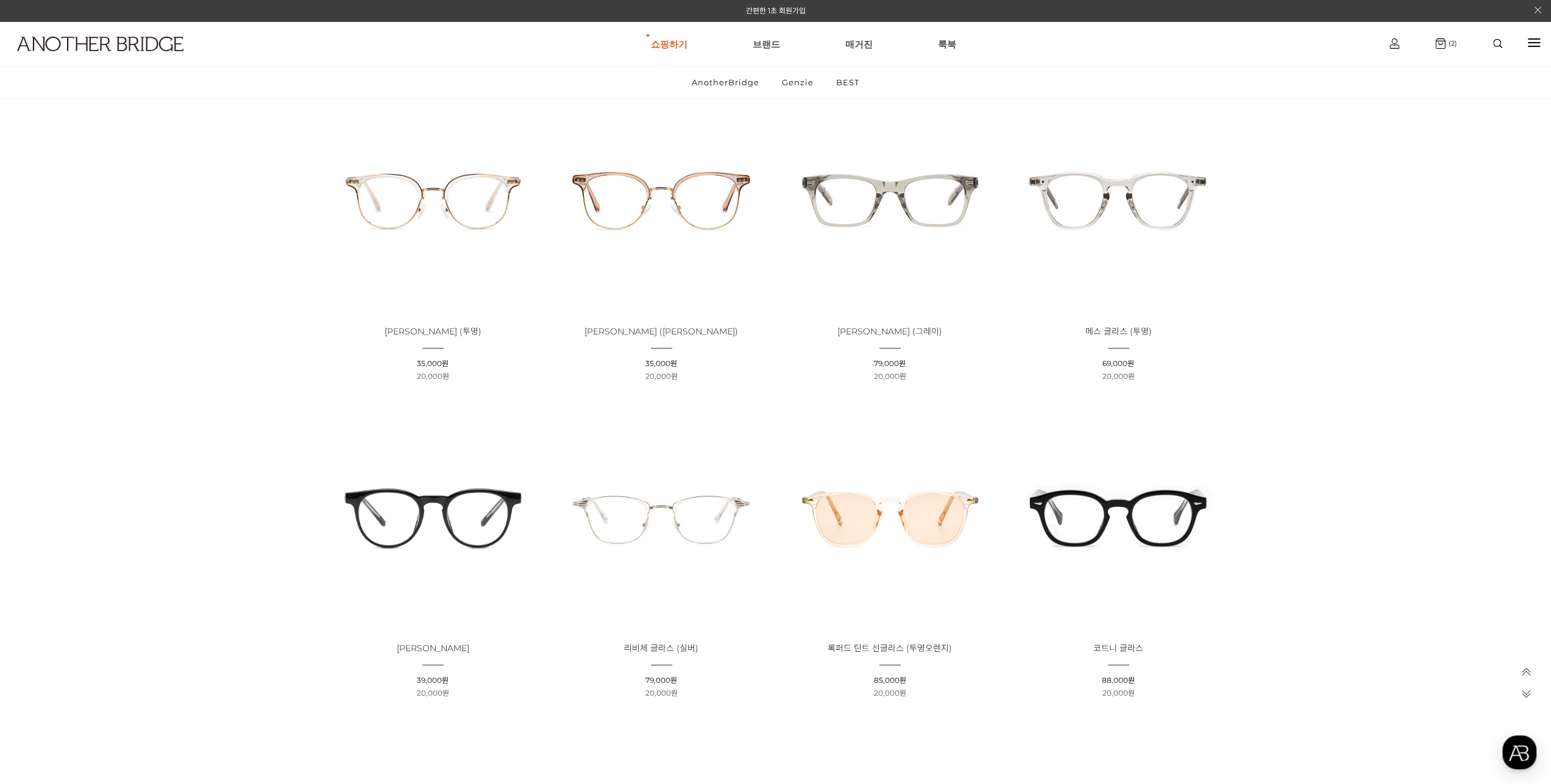
click at [884, 189] on img at bounding box center [890, 199] width 220 height 220
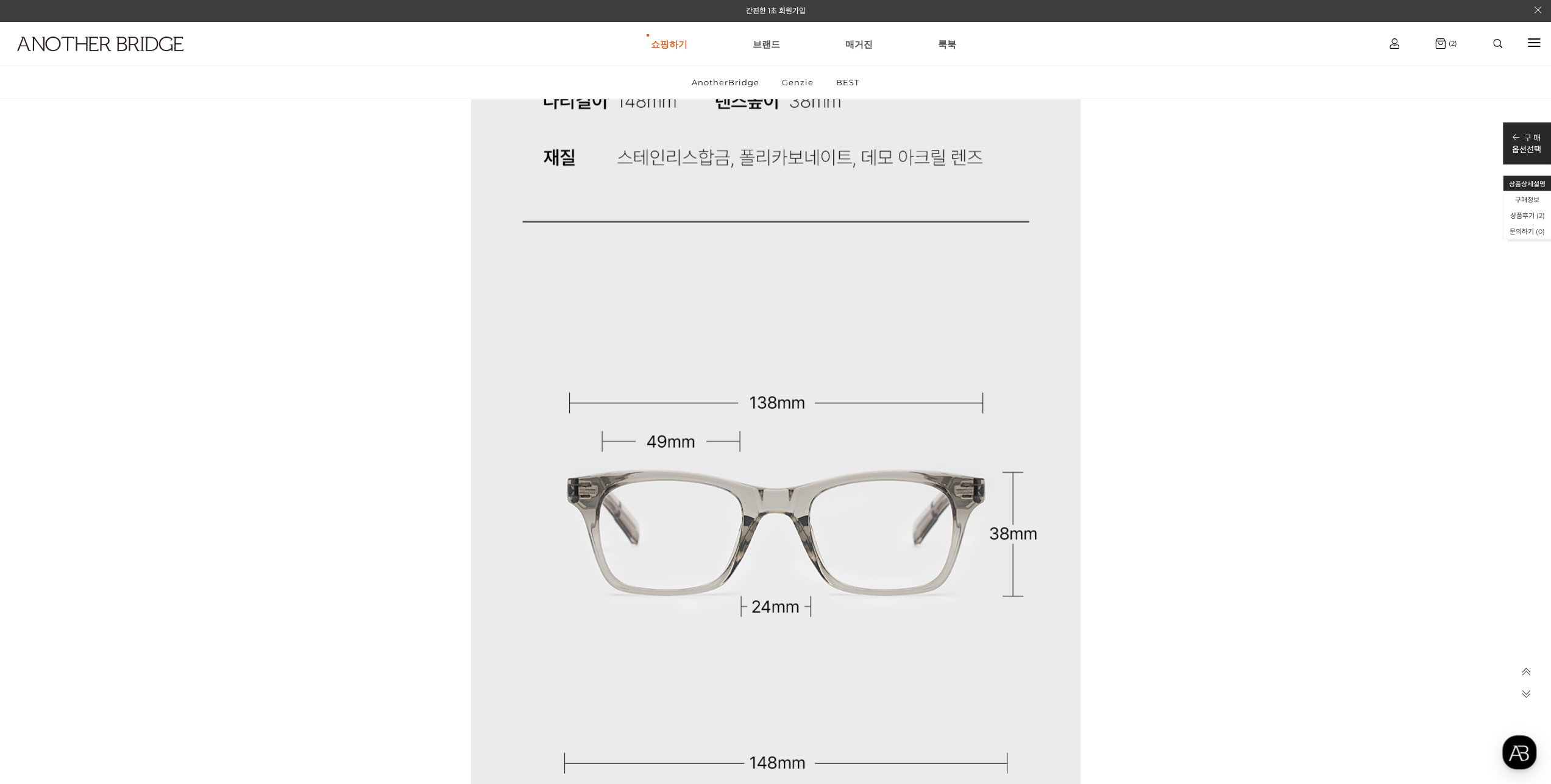
scroll to position [7066, 0]
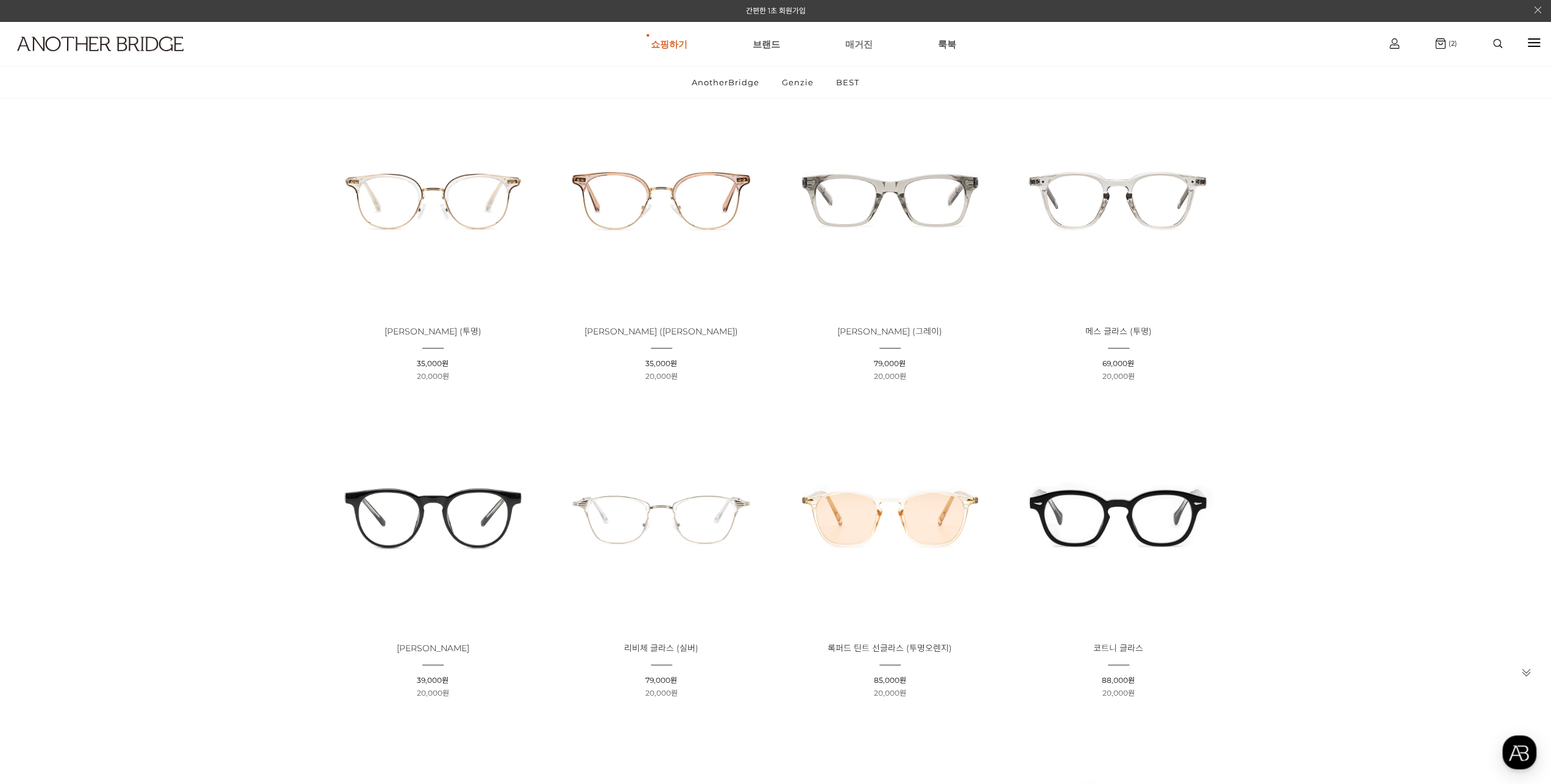
click at [861, 44] on link "매거진" at bounding box center [859, 44] width 28 height 44
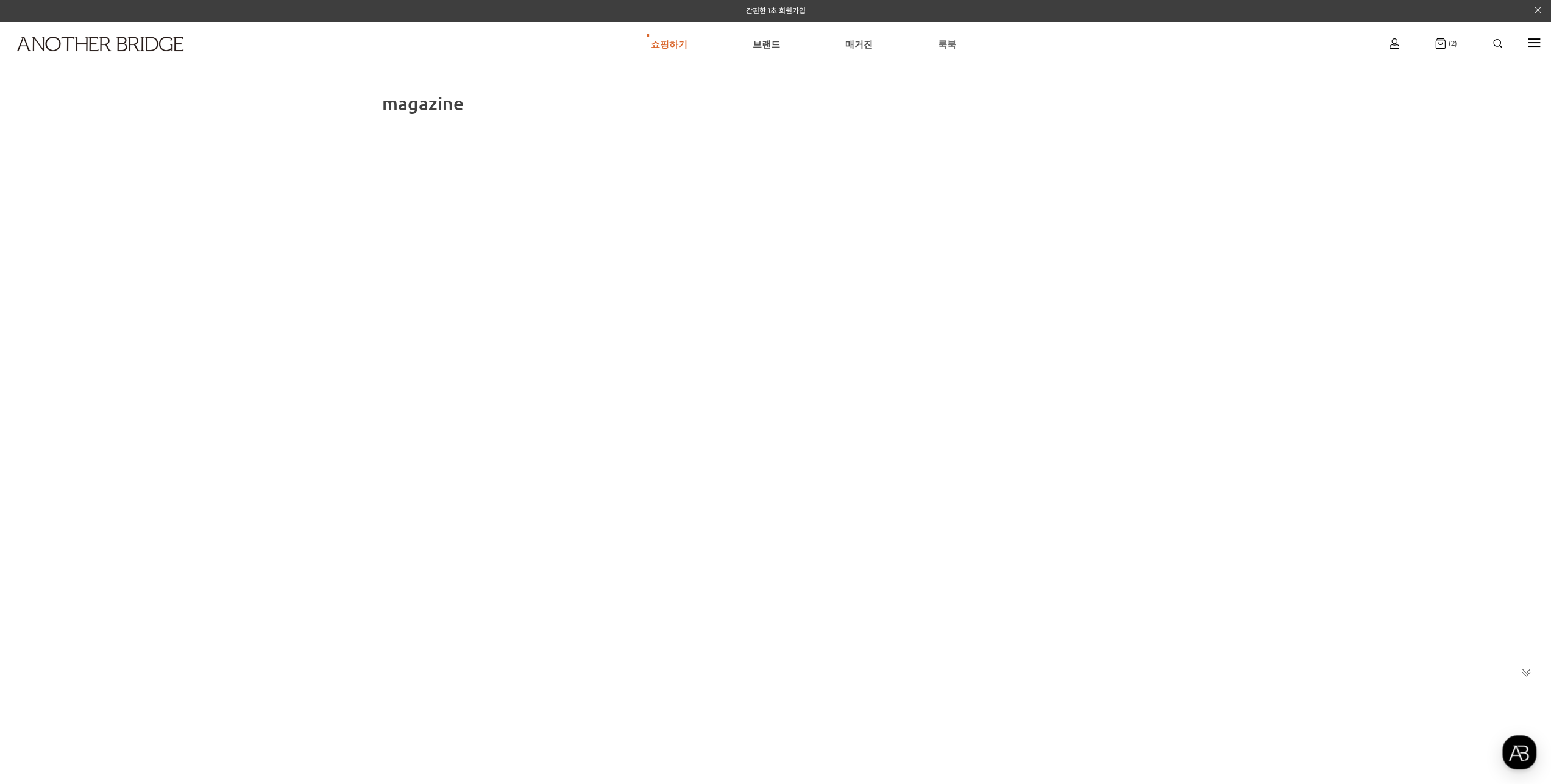
click at [937, 41] on link "룩북" at bounding box center [946, 44] width 18 height 44
